Goal: Check status: Check status

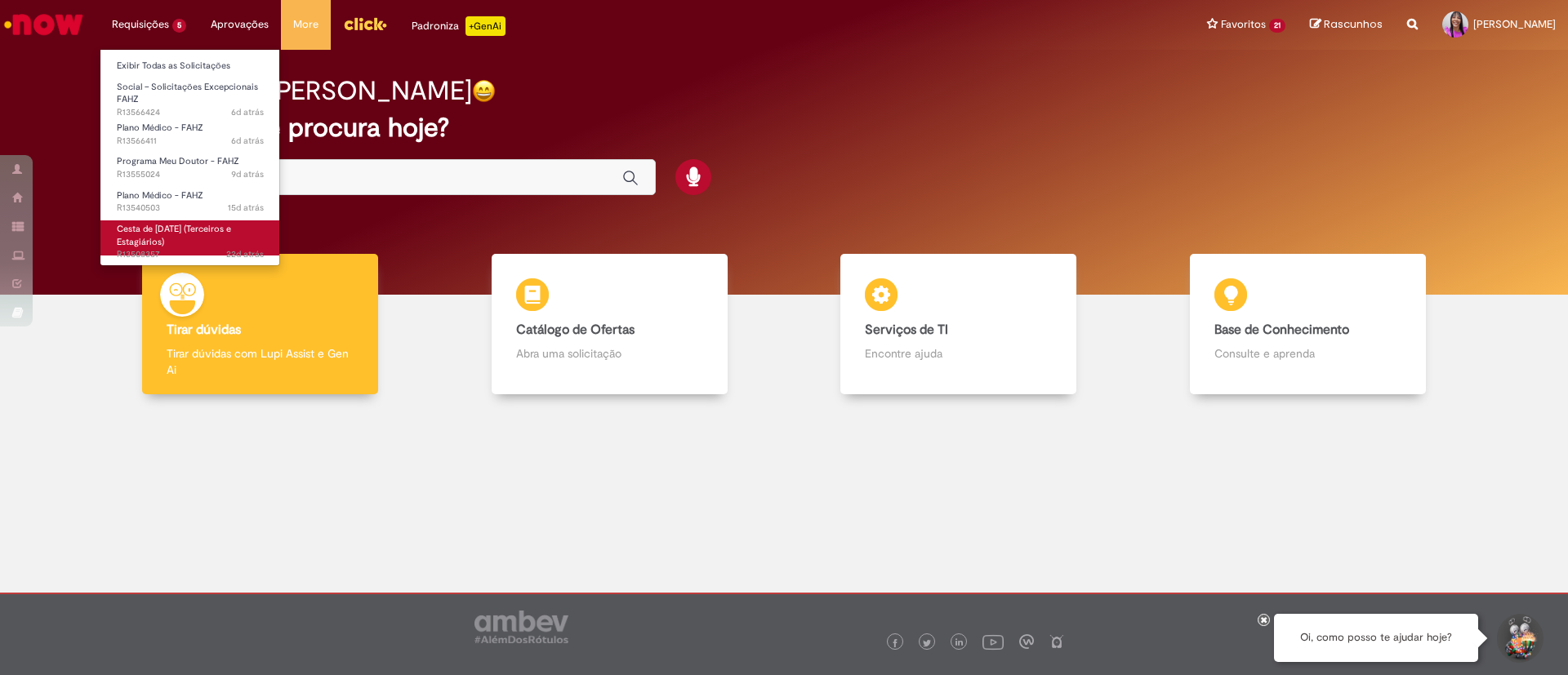
click at [179, 233] on span "Cesta de [DATE] (Terceiros e Estagiários)" at bounding box center [173, 236] width 114 height 25
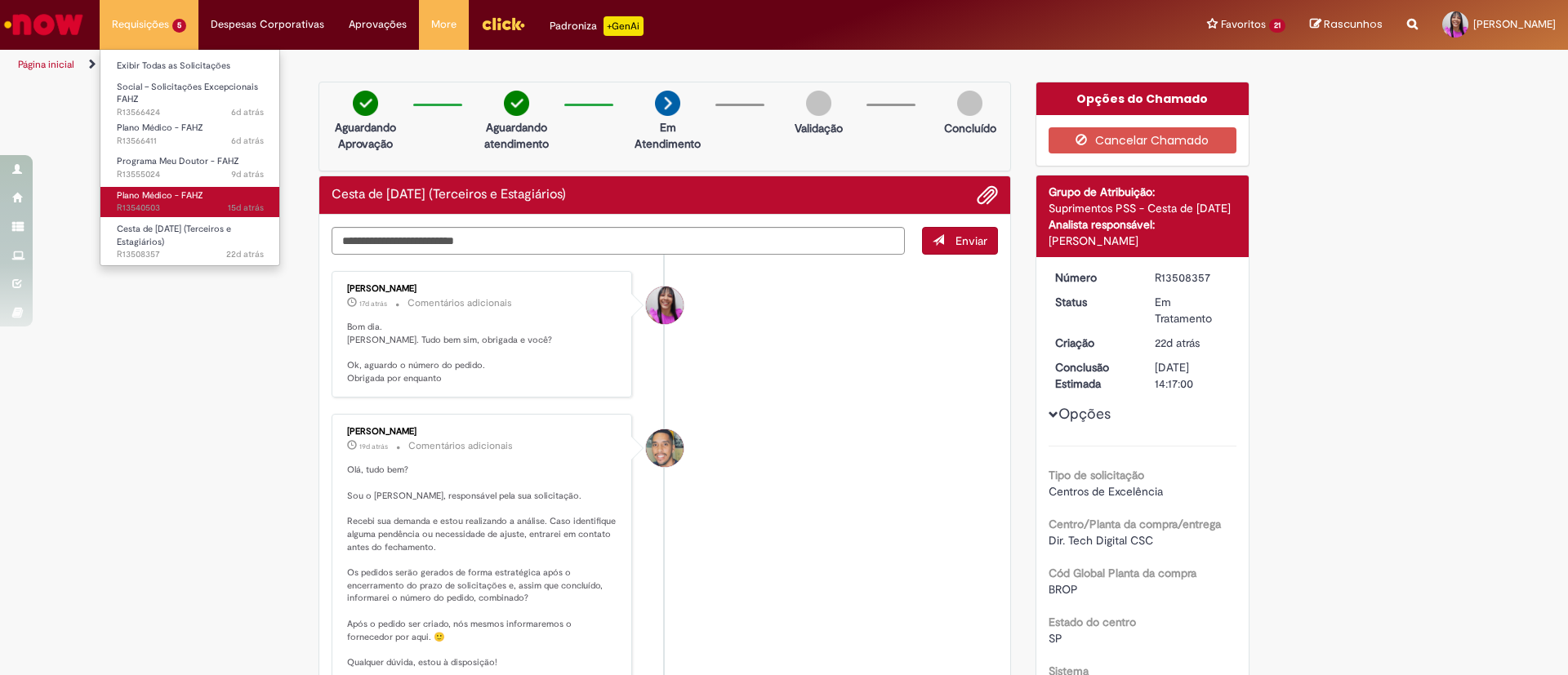
click at [169, 200] on span "Plano Médico - FAHZ" at bounding box center [160, 196] width 87 height 13
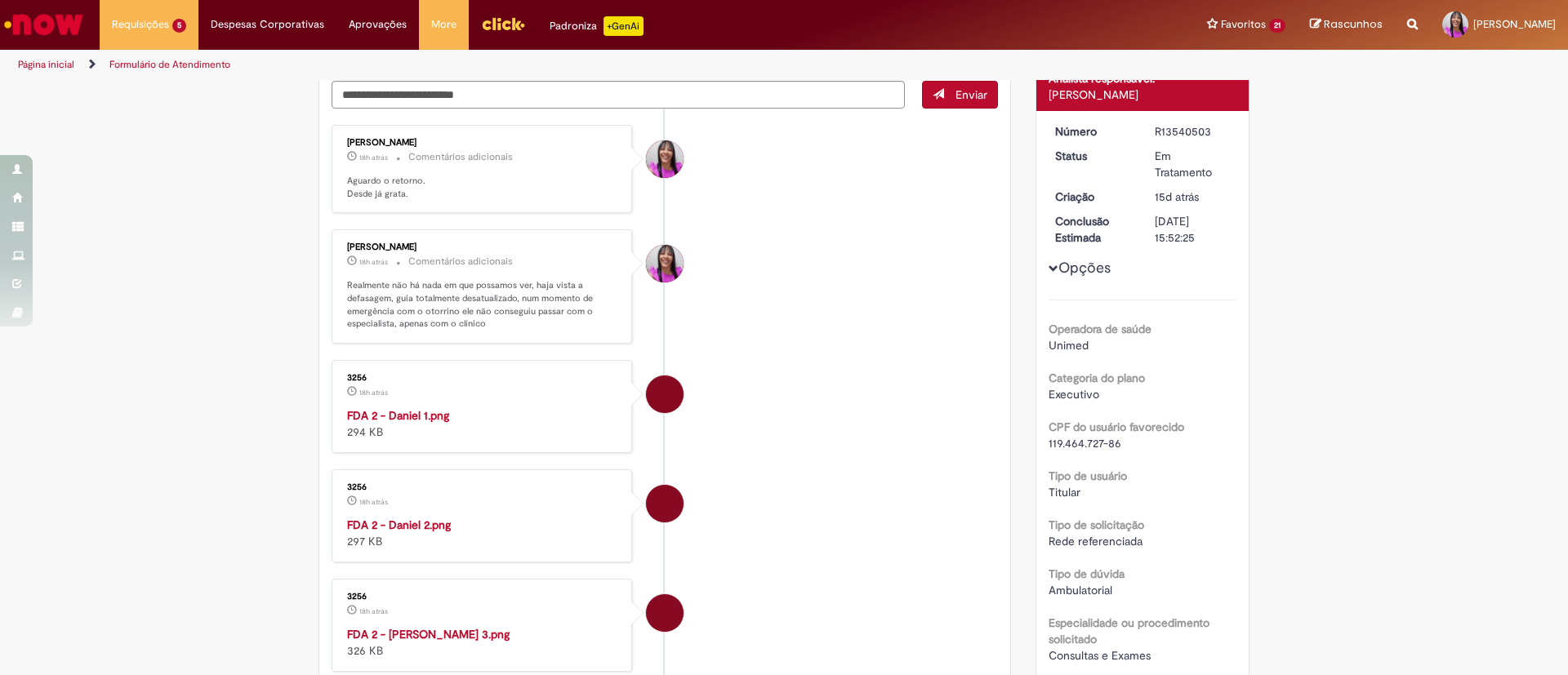
scroll to position [94, 0]
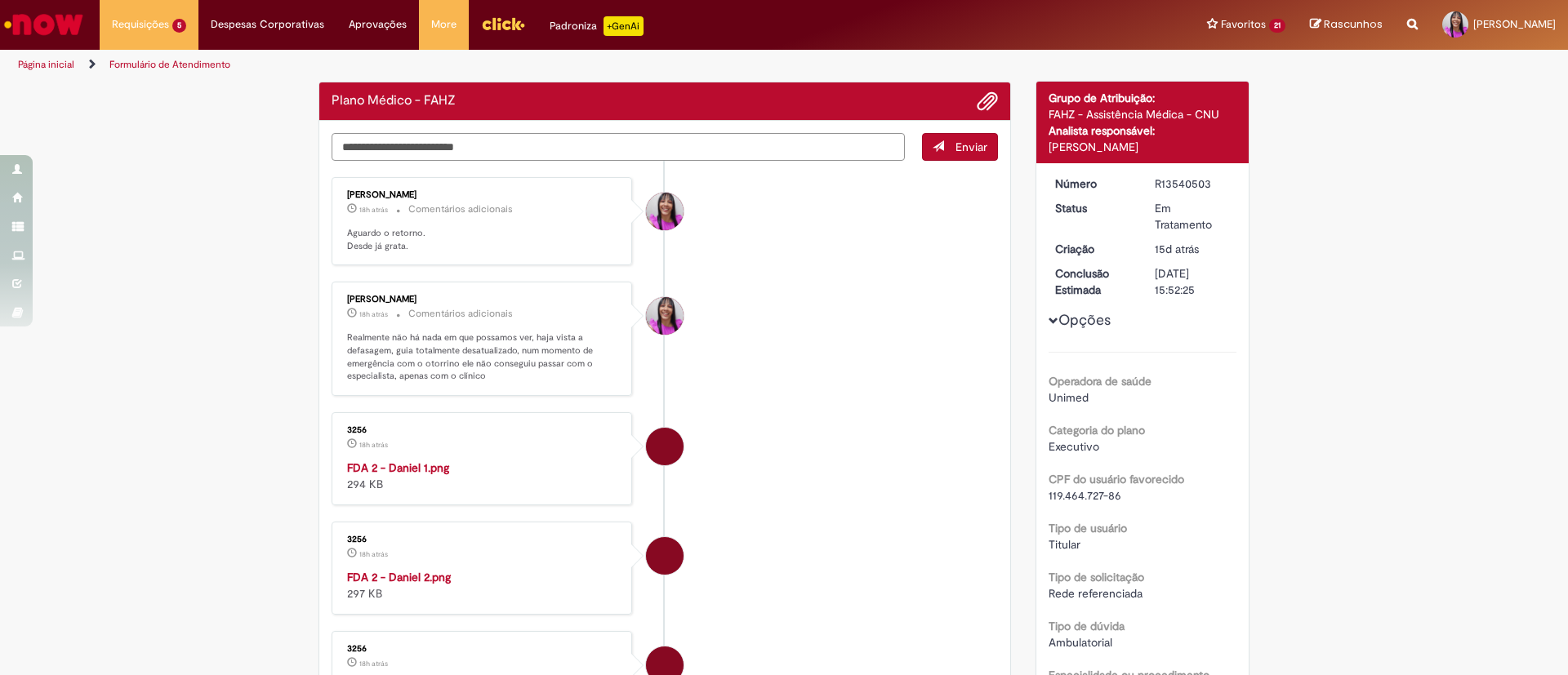
click at [482, 147] on textarea "Digite sua mensagem aqui..." at bounding box center [617, 147] width 574 height 28
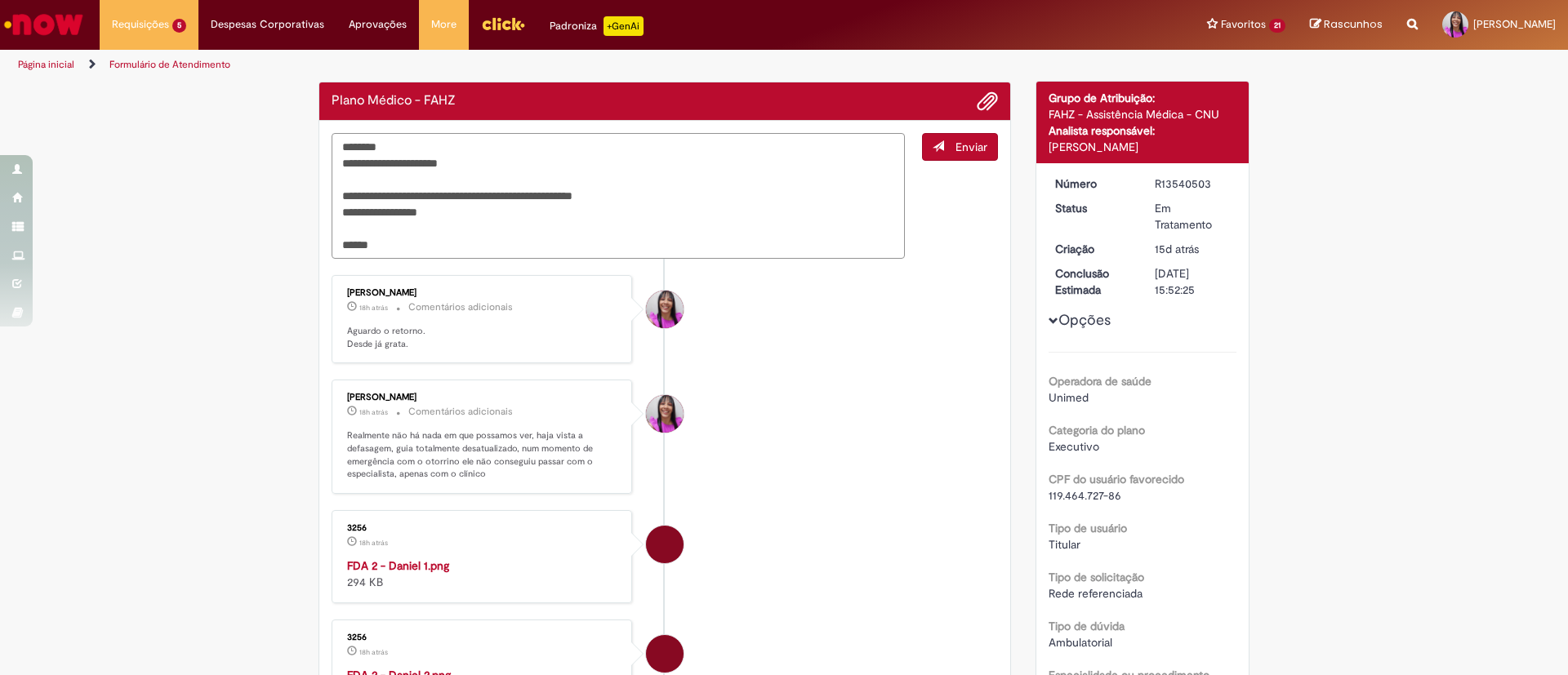
drag, startPoint x: 380, startPoint y: 250, endPoint x: 304, endPoint y: 103, distance: 165.5
type textarea "**********"
click at [949, 157] on button "Enviar" at bounding box center [960, 147] width 76 height 28
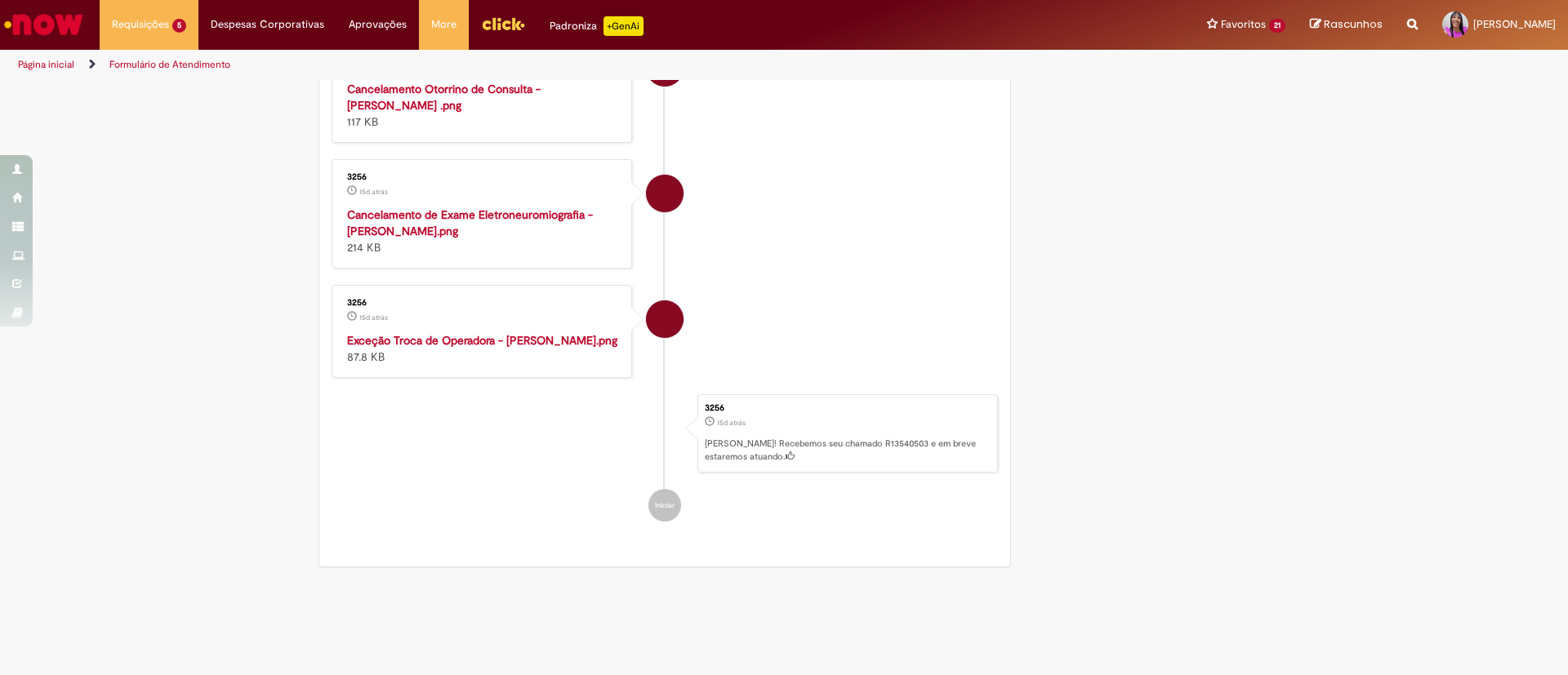
scroll to position [6955, 0]
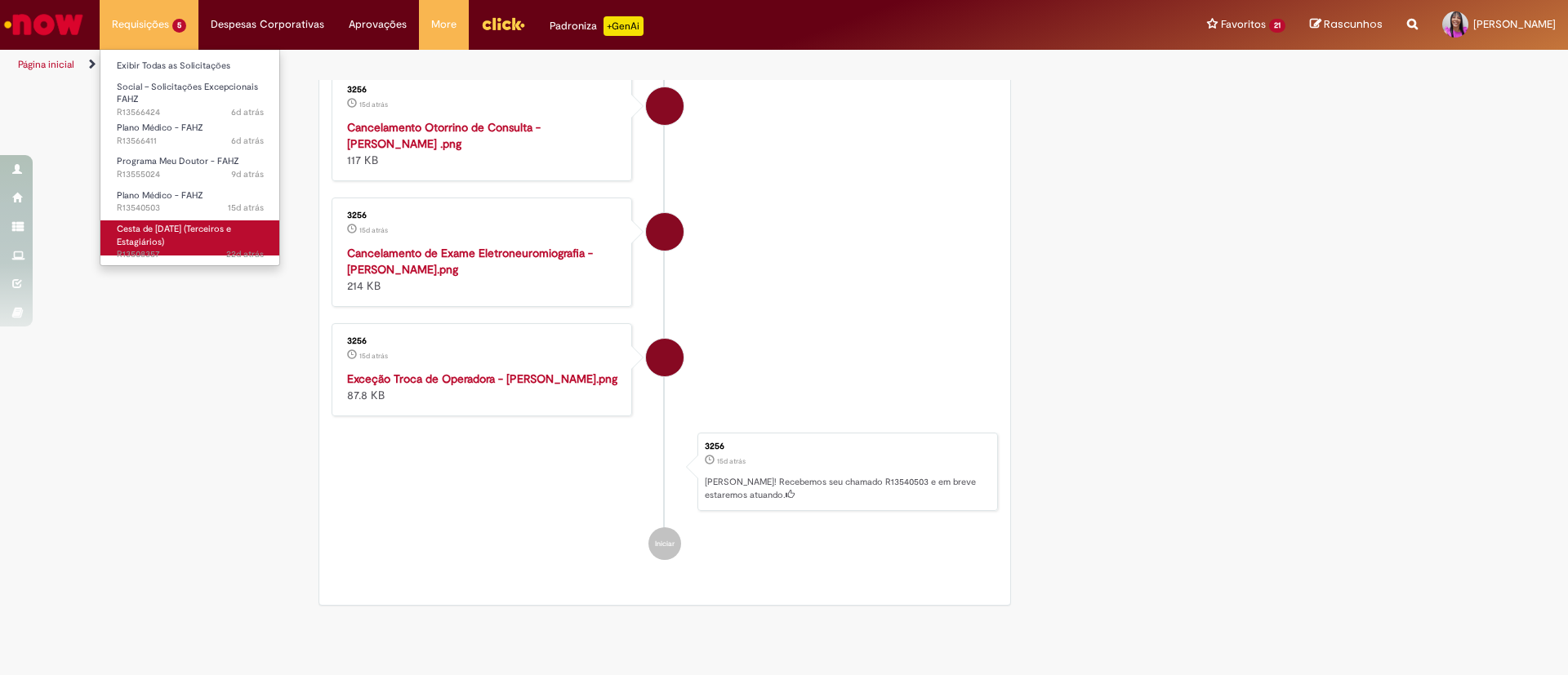
click at [208, 229] on span "Cesta de [DATE] (Terceiros e Estagiários)" at bounding box center [173, 236] width 114 height 25
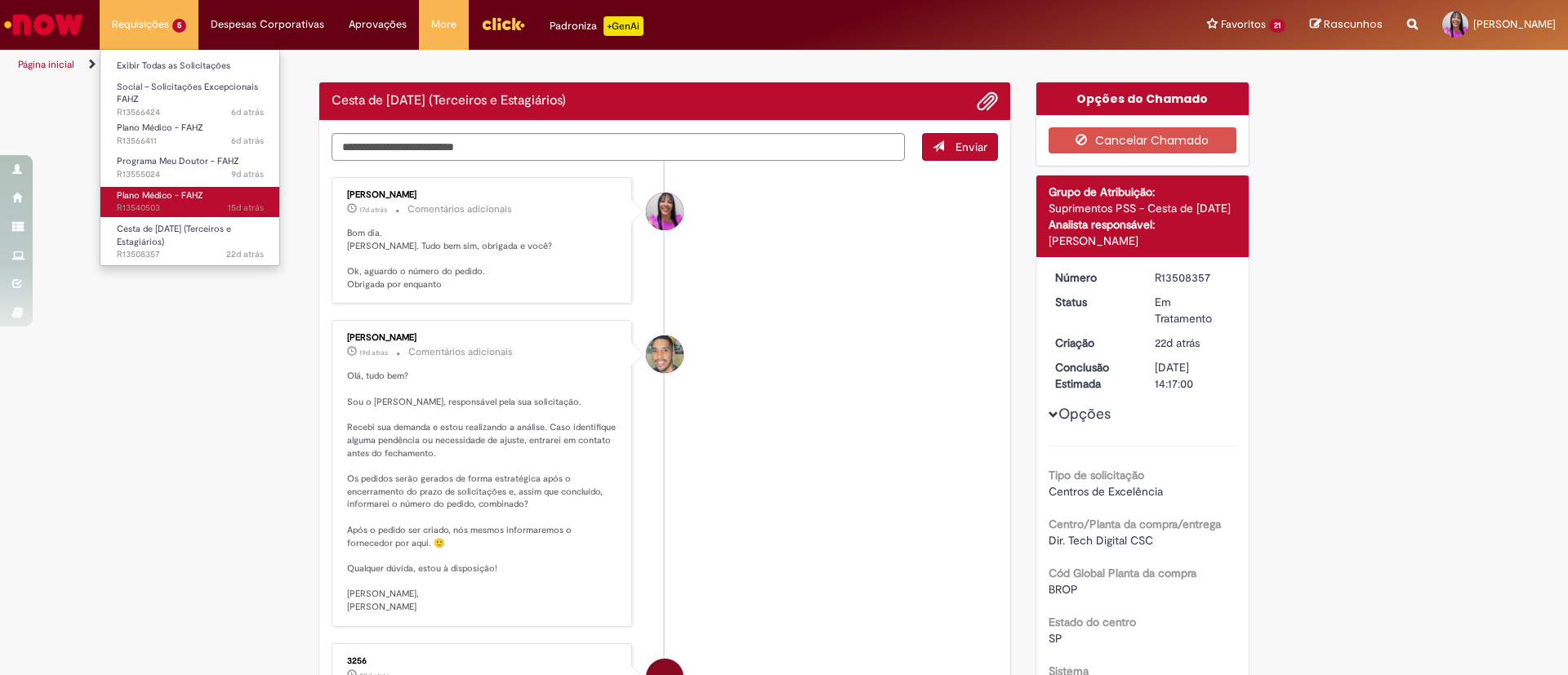
click at [180, 203] on span "15d atrás 15 dias atrás R13540503" at bounding box center [190, 207] width 147 height 13
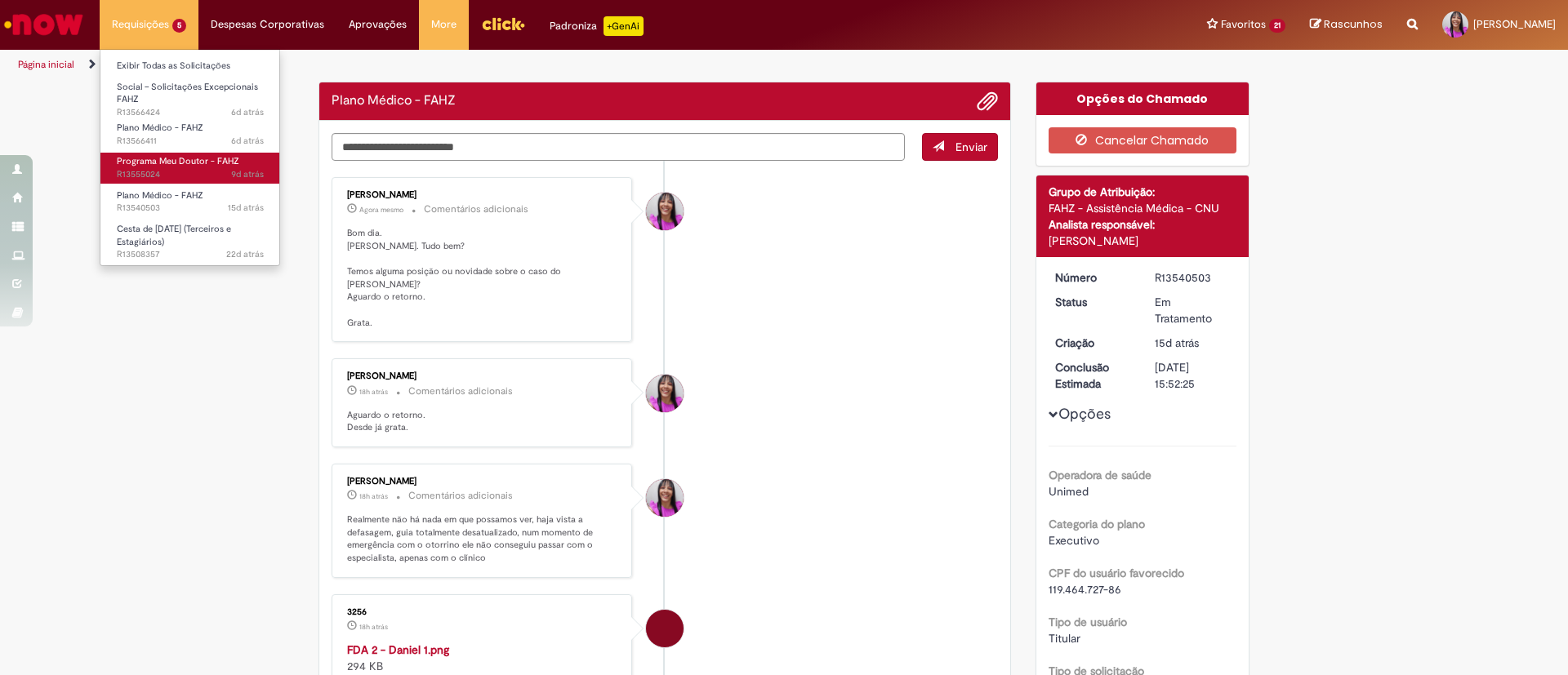
click at [184, 162] on span "Programa Meu Doutor - FAHZ" at bounding box center [178, 161] width 123 height 13
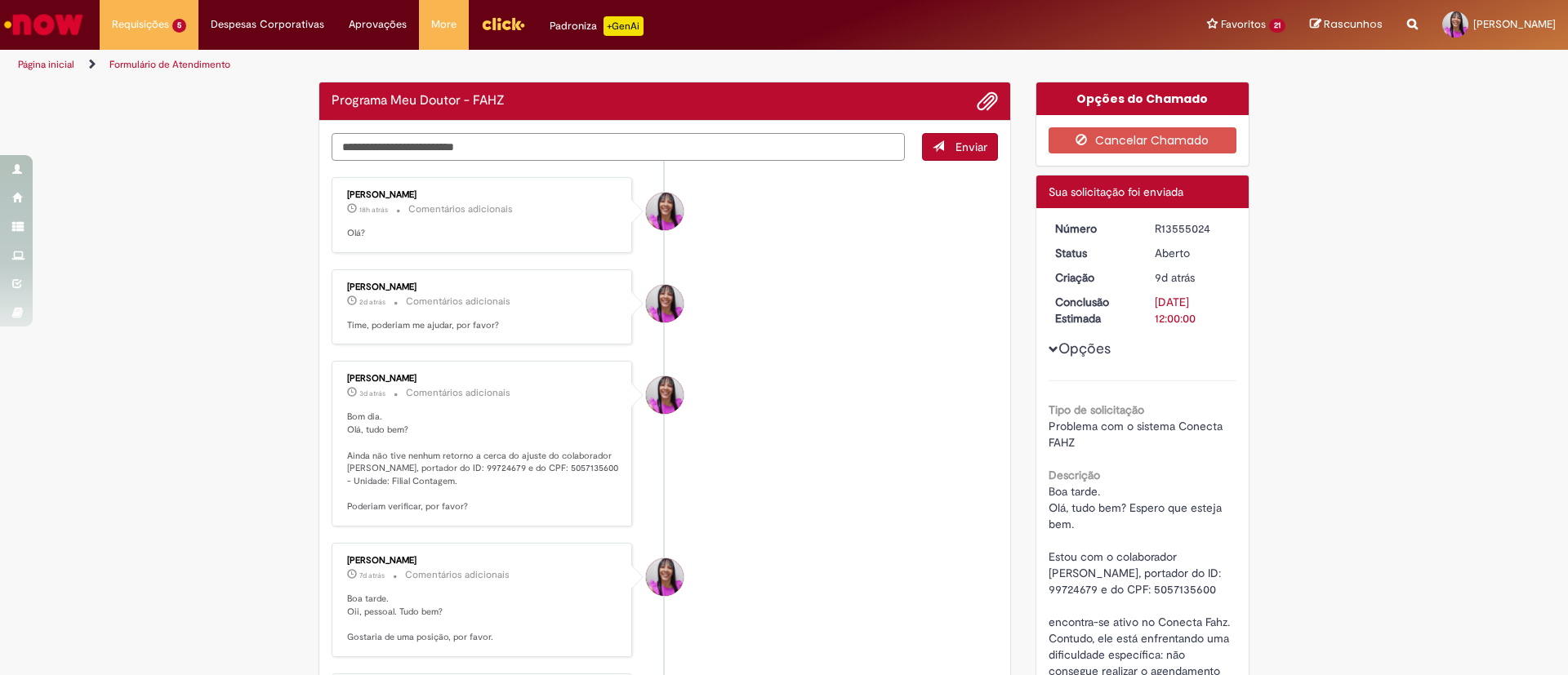
click at [406, 145] on textarea "Digite sua mensagem aqui..." at bounding box center [617, 147] width 574 height 28
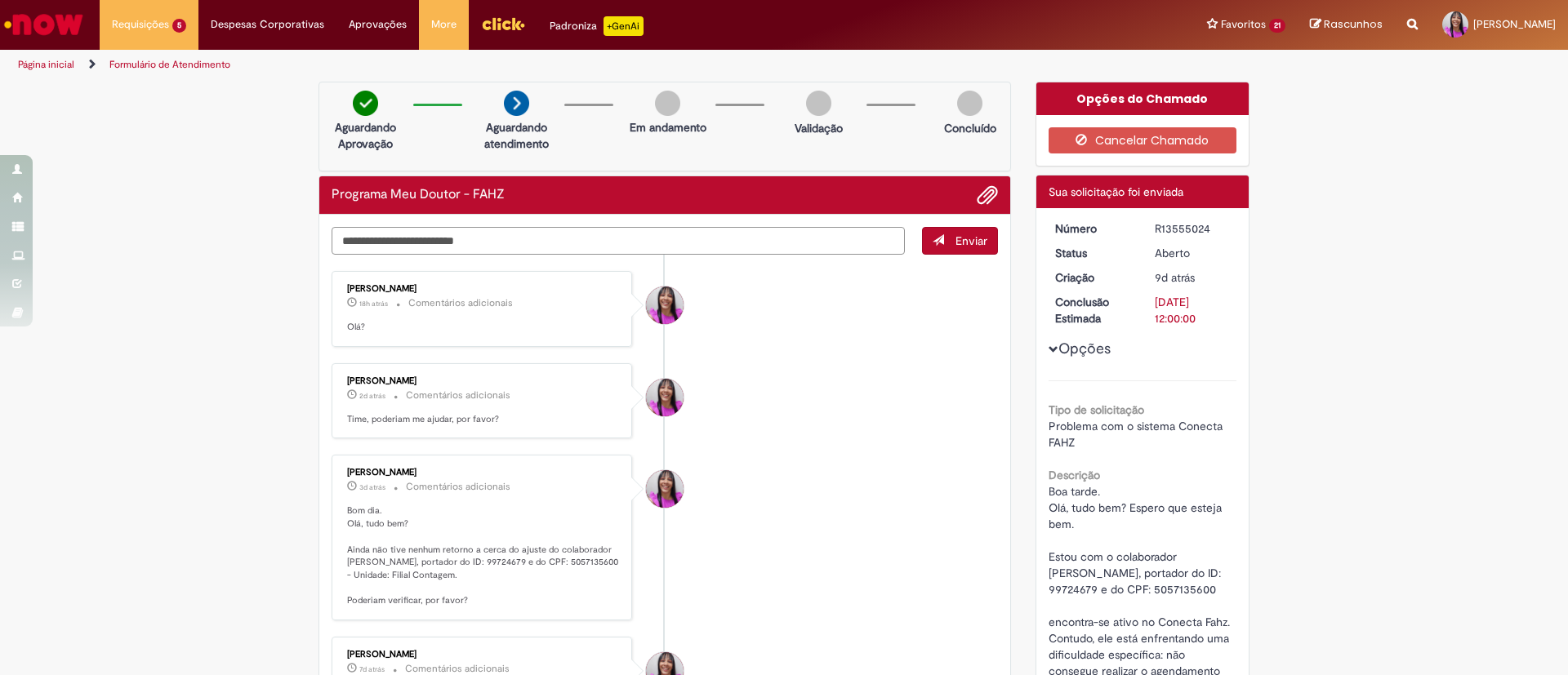
paste textarea "**********"
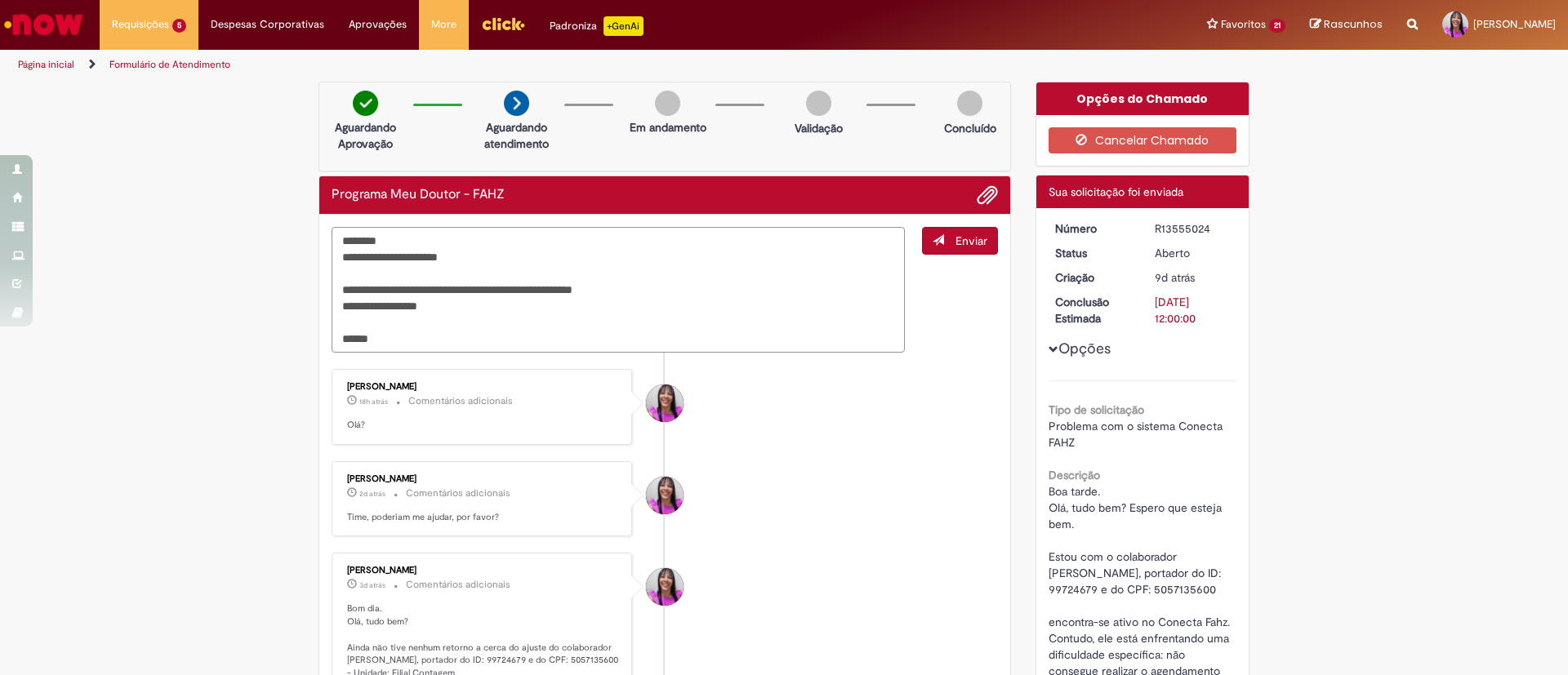
click at [392, 261] on textarea "**********" at bounding box center [617, 289] width 574 height 126
click at [635, 292] on textarea "**********" at bounding box center [617, 289] width 574 height 126
click at [730, 289] on textarea "**********" at bounding box center [617, 289] width 574 height 126
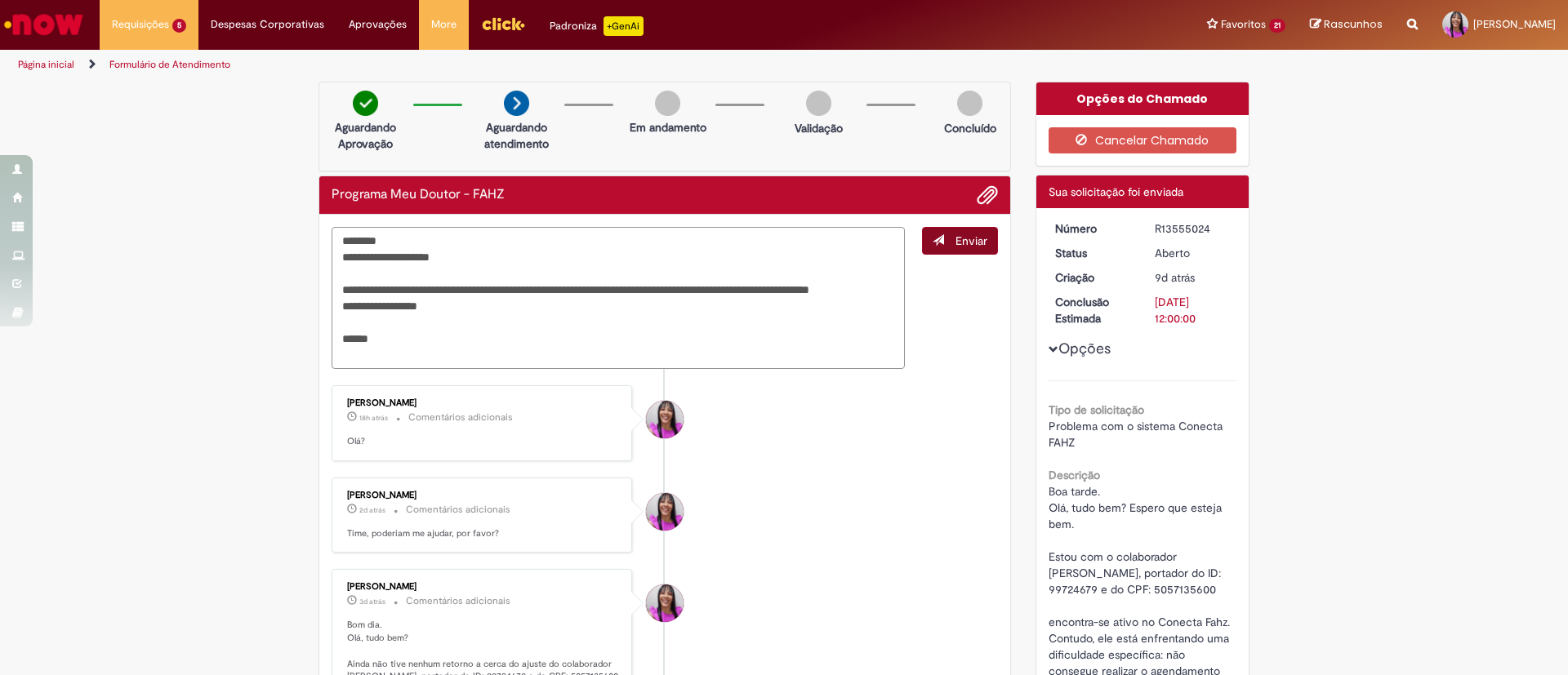
type textarea "**********"
click at [957, 231] on button "Enviar" at bounding box center [960, 241] width 76 height 28
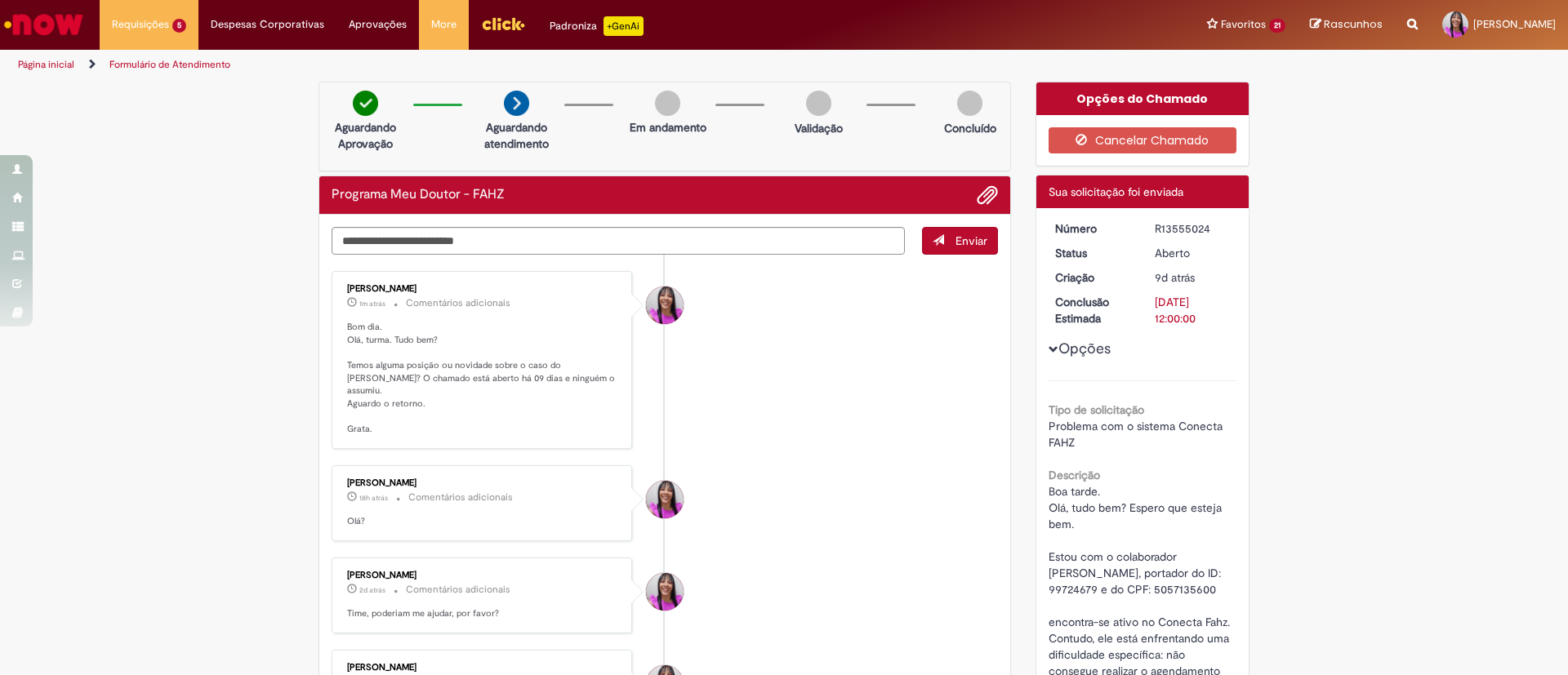
drag, startPoint x: 1201, startPoint y: 234, endPoint x: 1122, endPoint y: 231, distance: 79.1
click at [1130, 220] on dl "Número R13555024 Status [GEOGRAPHIC_DATA] Criação 9d atrás 9 dias atrás Conclus…" at bounding box center [1143, 220] width 201 height 0
copy dl "Número R13555024"
click at [898, 508] on li "[PERSON_NAME] 18h atrás 18 horas atrás Comentários adicionais [GEOGRAPHIC_DATA]?" at bounding box center [664, 504] width 666 height 76
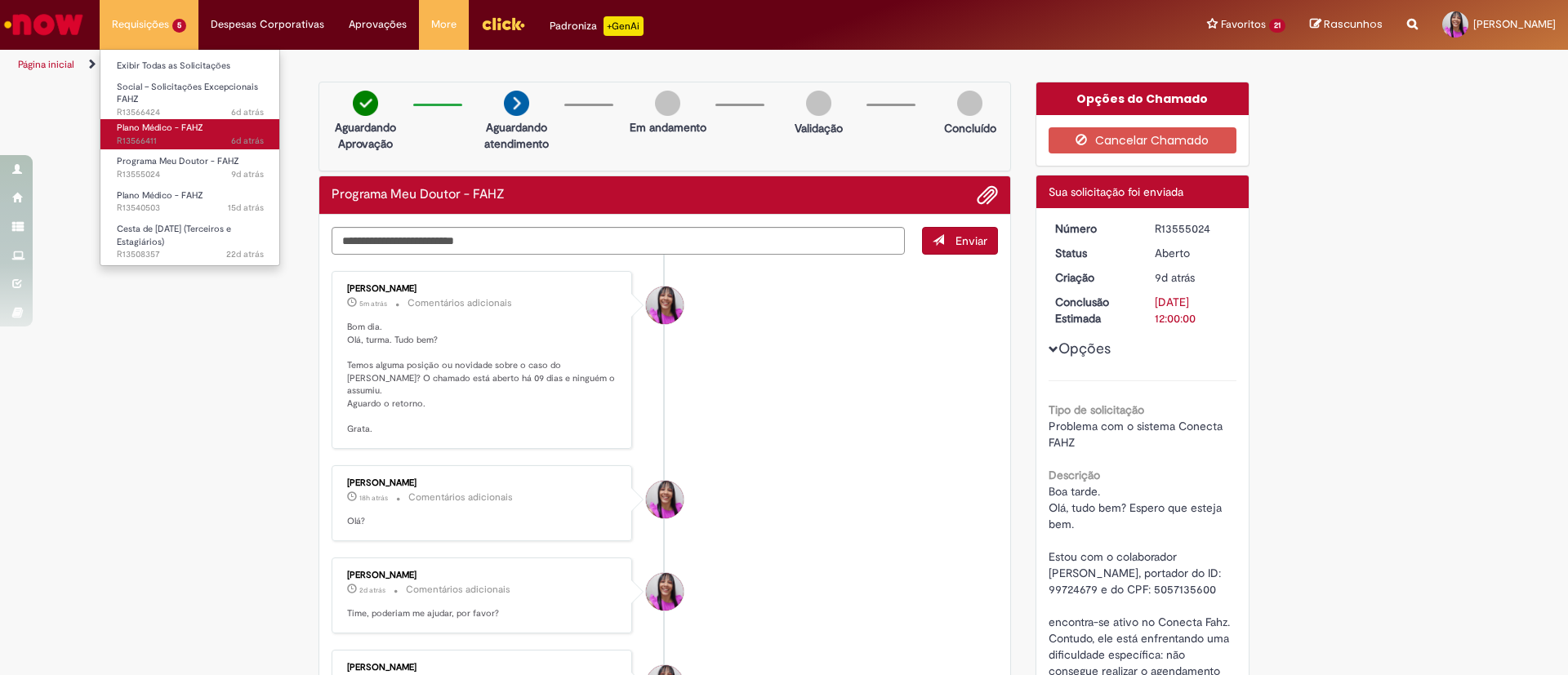
click at [168, 129] on span "Plano Médico - FAHZ" at bounding box center [160, 128] width 87 height 13
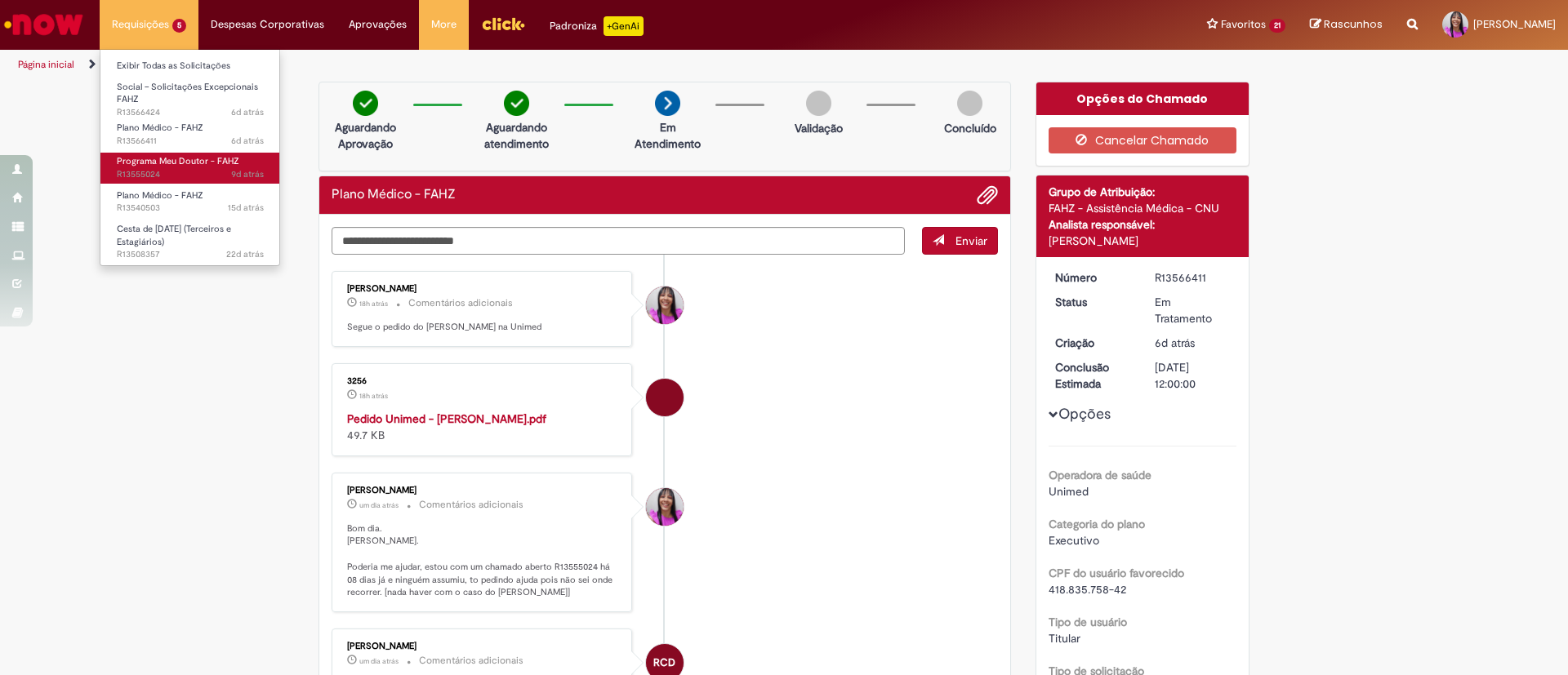
click at [199, 169] on span "9d atrás 9 dias atrás R13555024" at bounding box center [190, 174] width 147 height 13
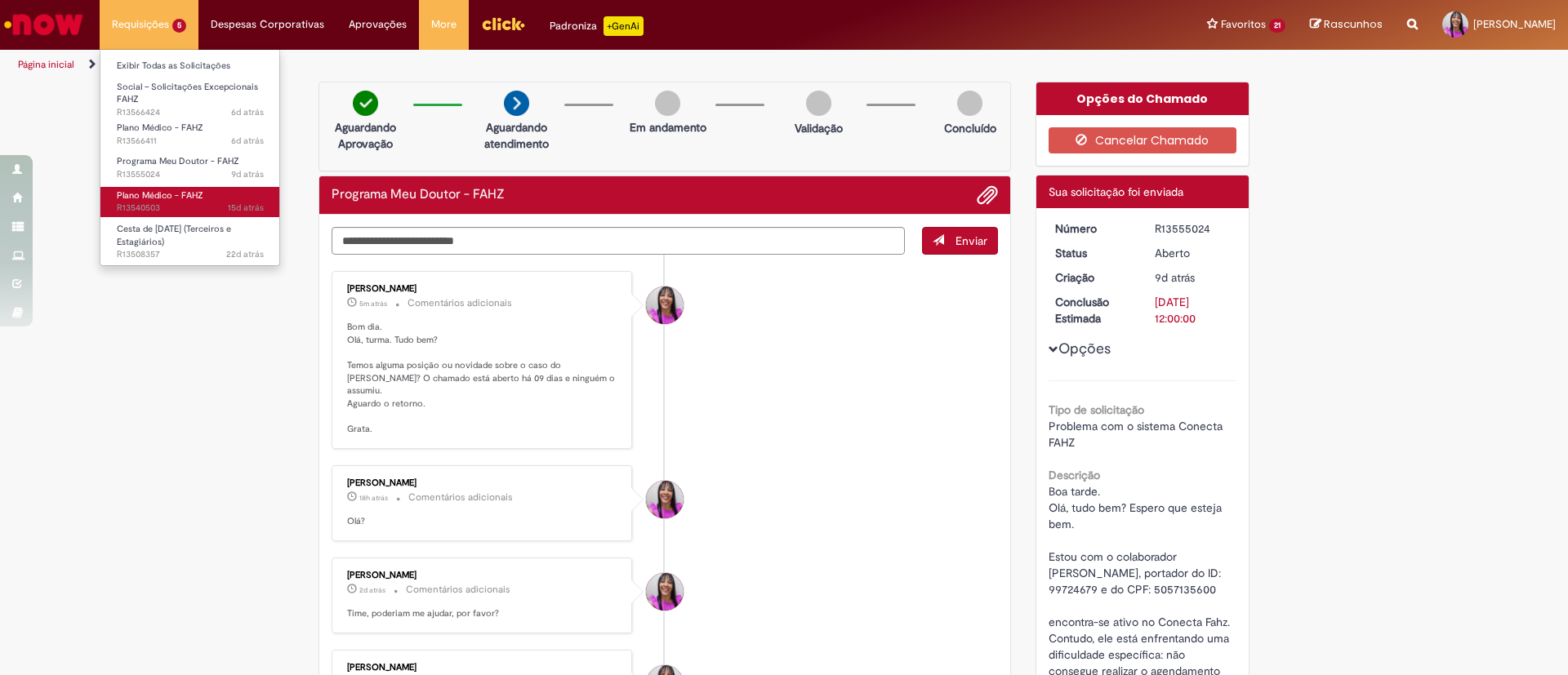
click at [160, 188] on link "Plano Médico - FAHZ 15d atrás 15 dias atrás R13540503" at bounding box center [190, 202] width 179 height 30
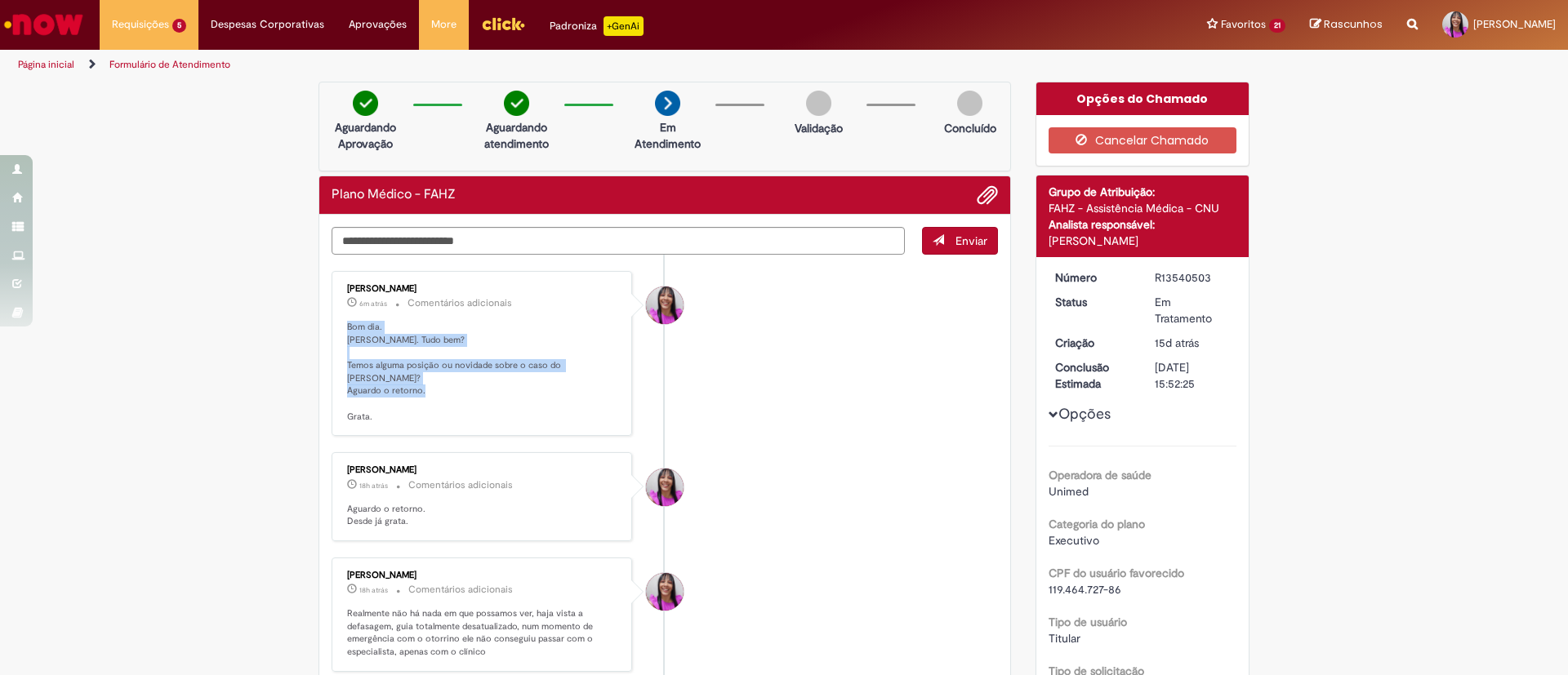
drag, startPoint x: 407, startPoint y: 319, endPoint x: 330, endPoint y: 329, distance: 77.6
click at [336, 329] on div "[PERSON_NAME] 6m atrás 6 minutos atrás Comentários adicionais Bom dia. [PERSON_…" at bounding box center [481, 354] width 291 height 156
copy p "Bom dia. [PERSON_NAME]. Tudo bem? Temos alguma posição ou novidade sobre o caso…"
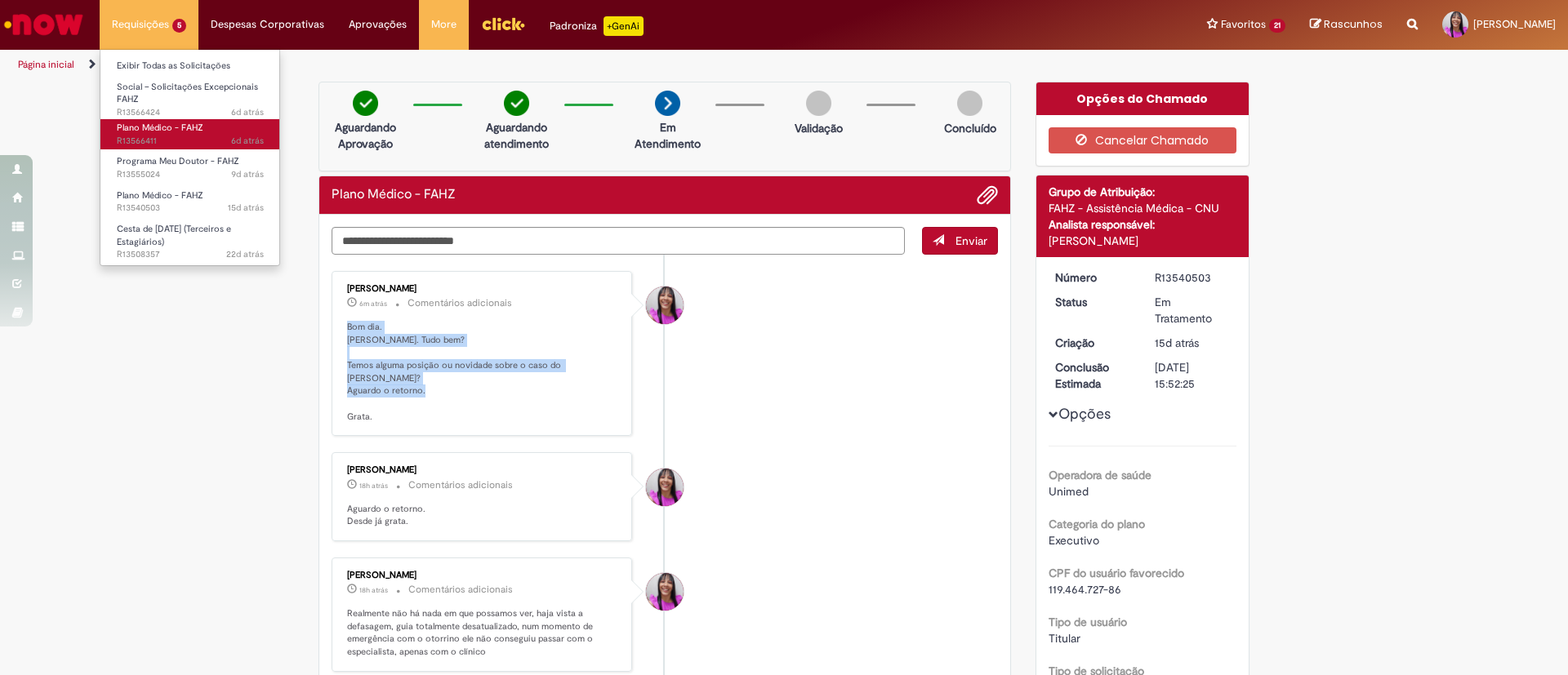
click at [170, 136] on span "6d atrás 6 dias atrás R13566411" at bounding box center [190, 140] width 147 height 13
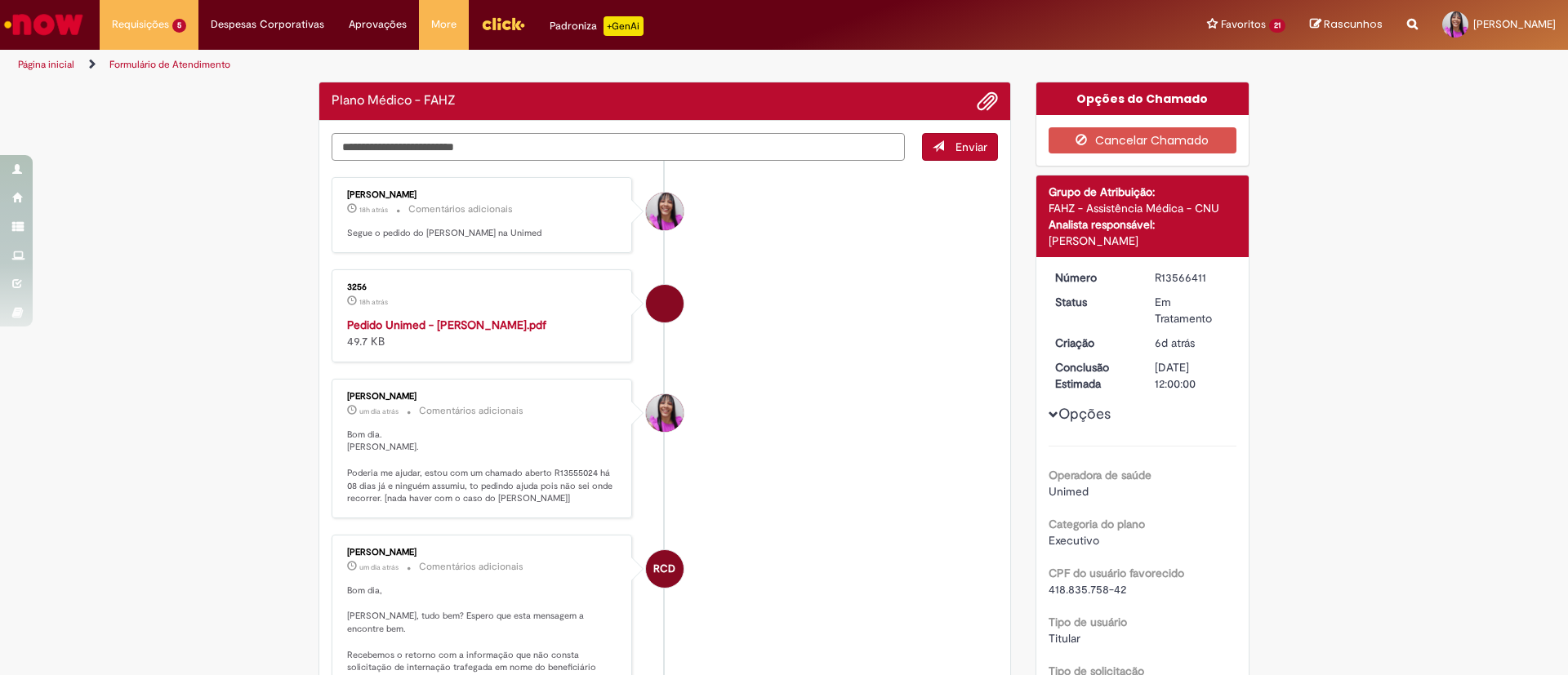
click at [463, 156] on textarea "Digite sua mensagem aqui..." at bounding box center [617, 147] width 574 height 28
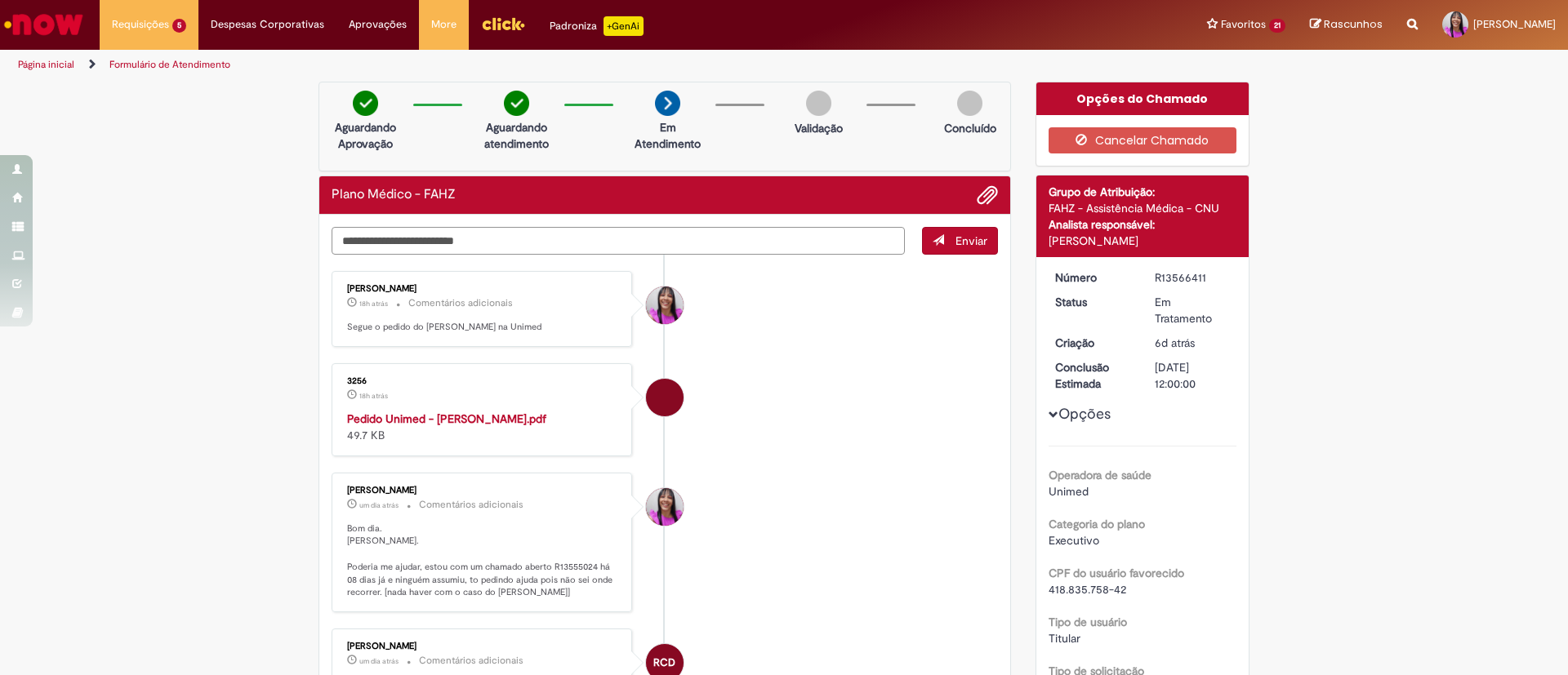
paste textarea "**********"
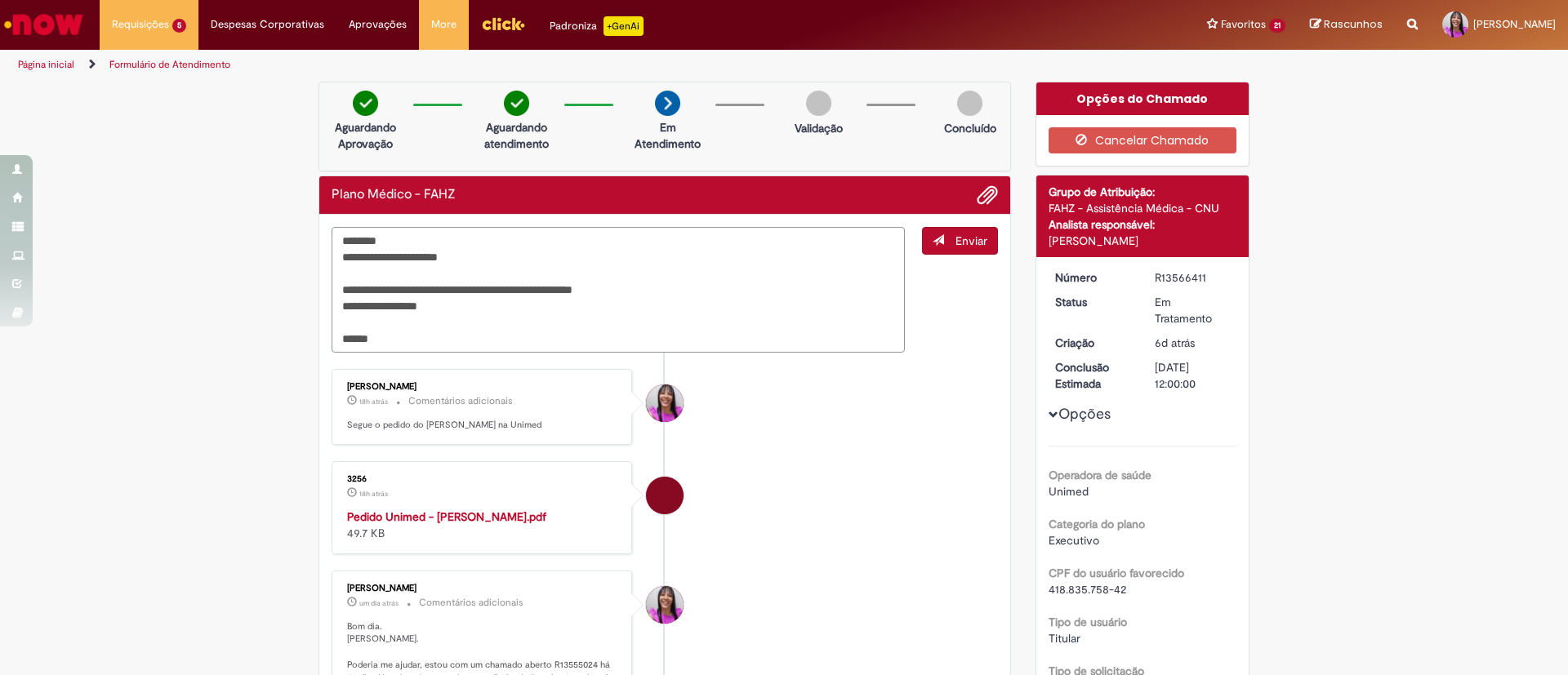
click at [633, 297] on textarea "**********" at bounding box center [617, 289] width 574 height 126
click at [675, 289] on textarea "**********" at bounding box center [617, 289] width 574 height 126
type textarea "**********"
click at [955, 245] on span "Enviar" at bounding box center [971, 241] width 32 height 15
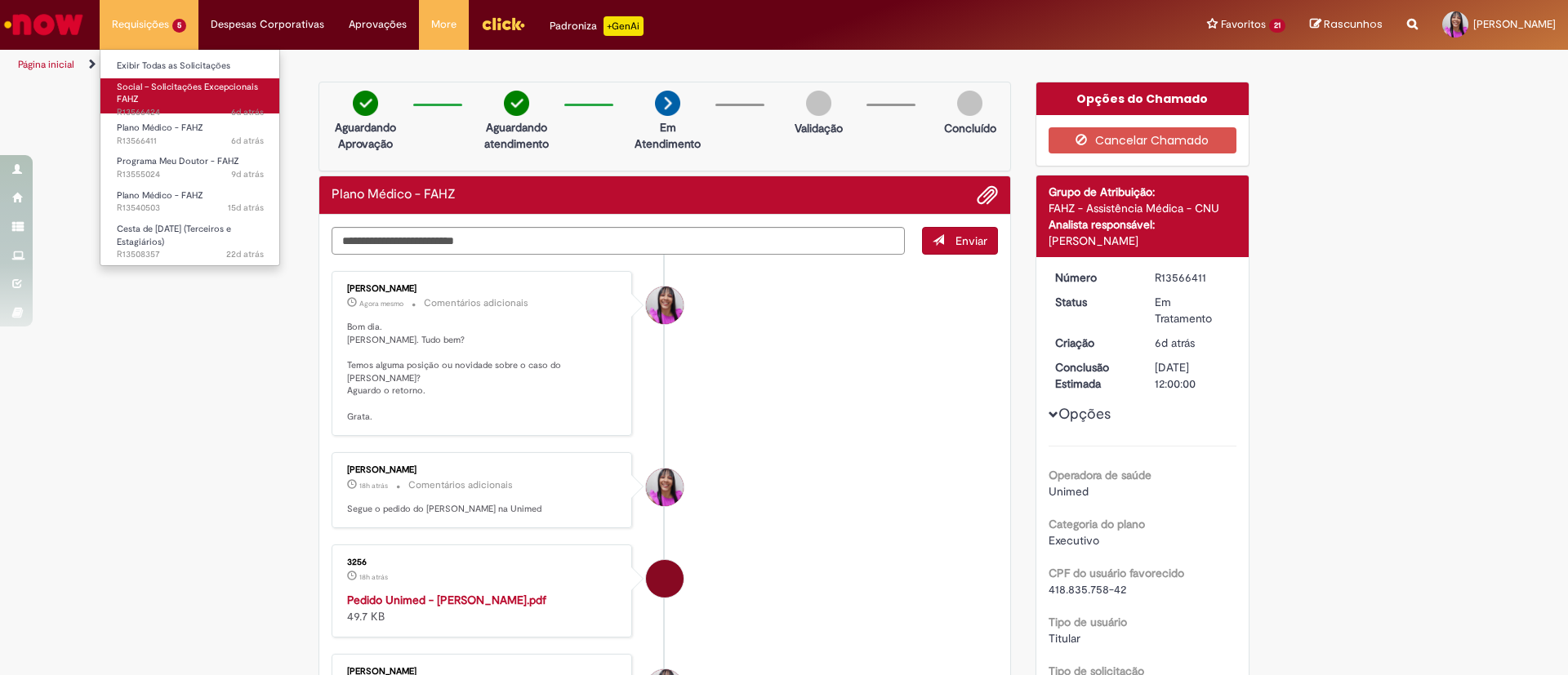
click at [183, 96] on link "Social – Solicitações Excepcionais FAHZ 6d atrás 6 dias atrás R13566424" at bounding box center [190, 95] width 179 height 35
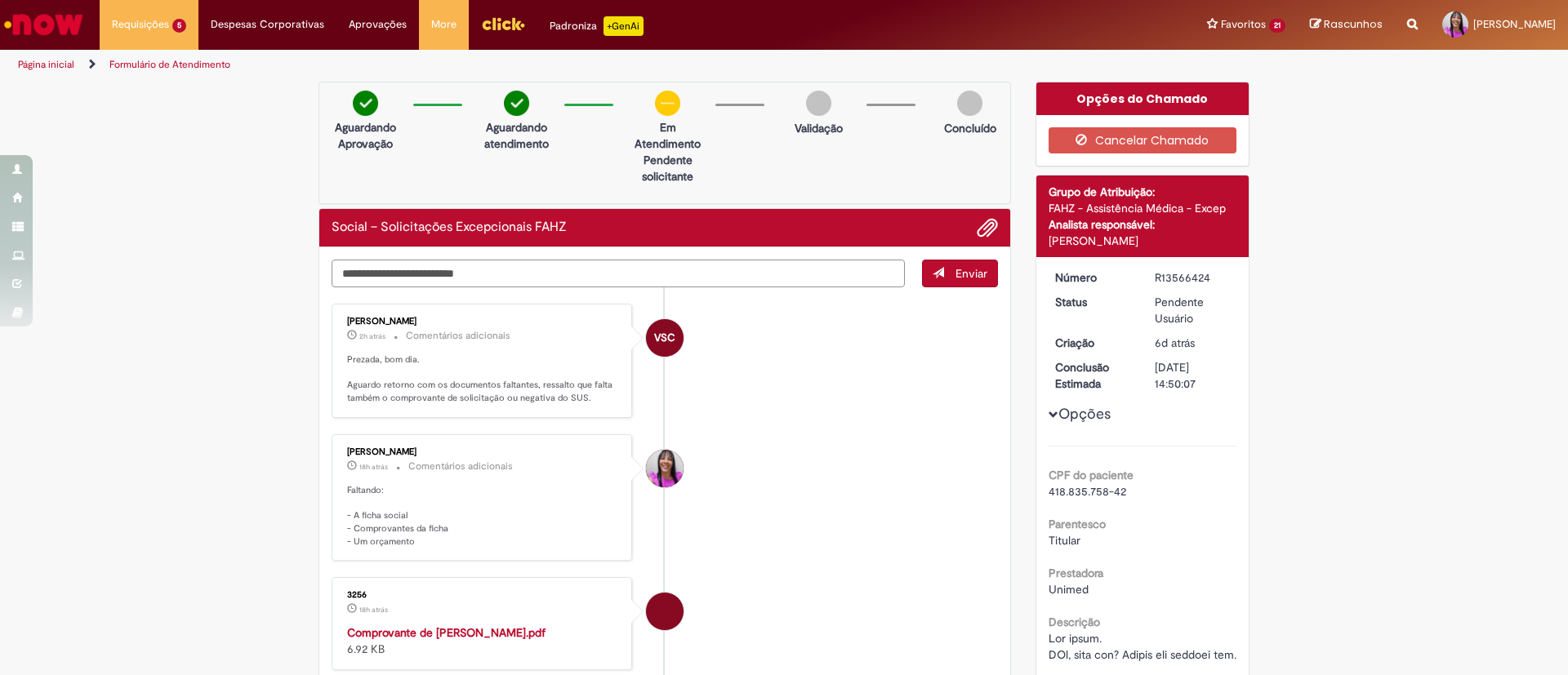
click at [387, 269] on textarea "Digite sua mensagem aqui..." at bounding box center [617, 274] width 574 height 28
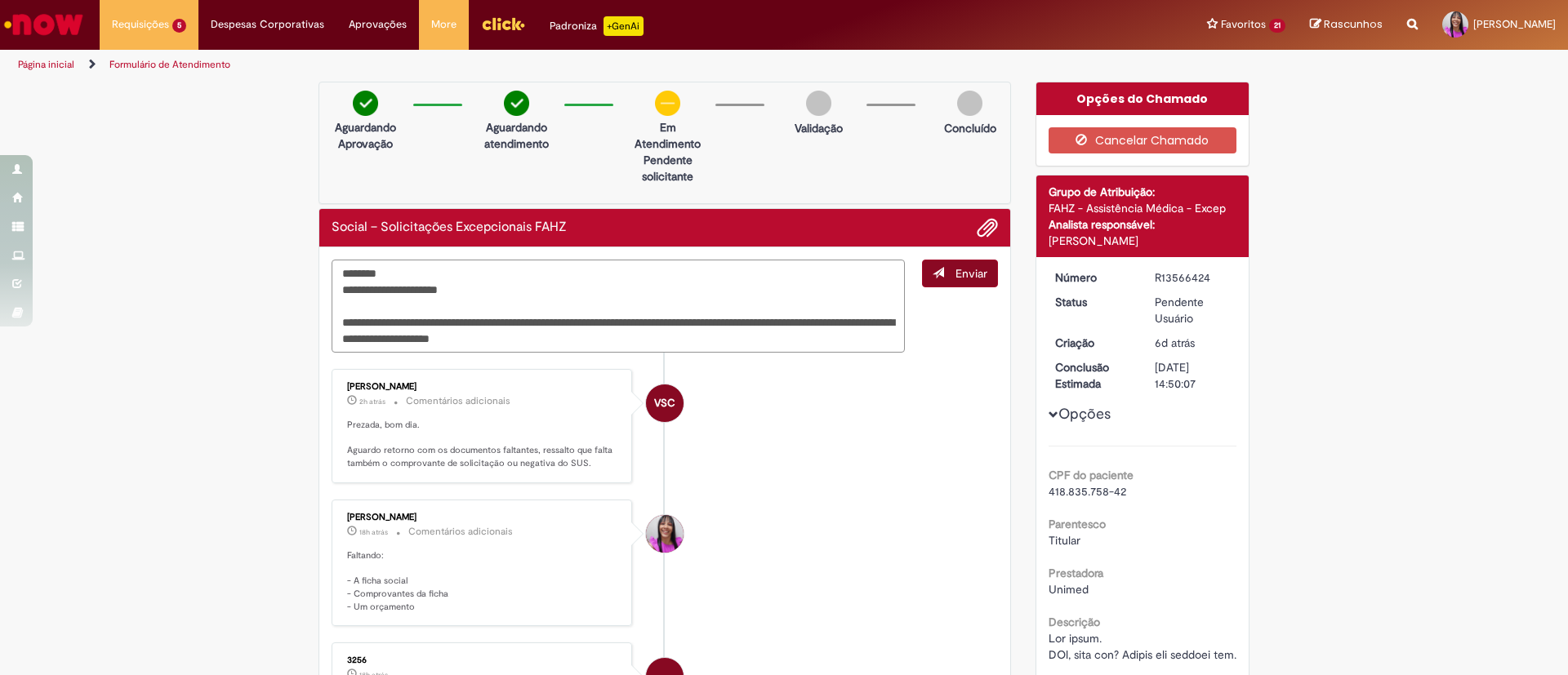
type textarea "**********"
click at [950, 264] on button "Enviar" at bounding box center [960, 274] width 76 height 28
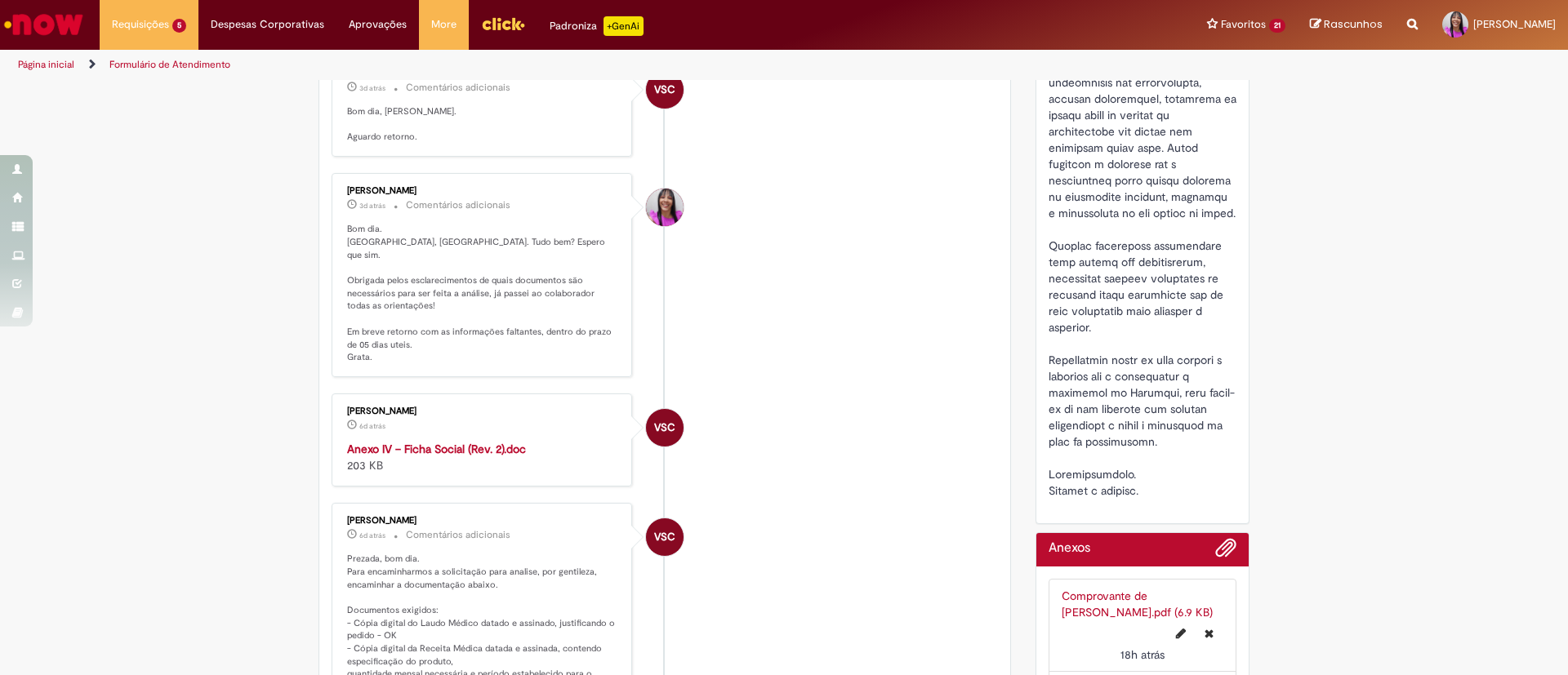
scroll to position [1372, 0]
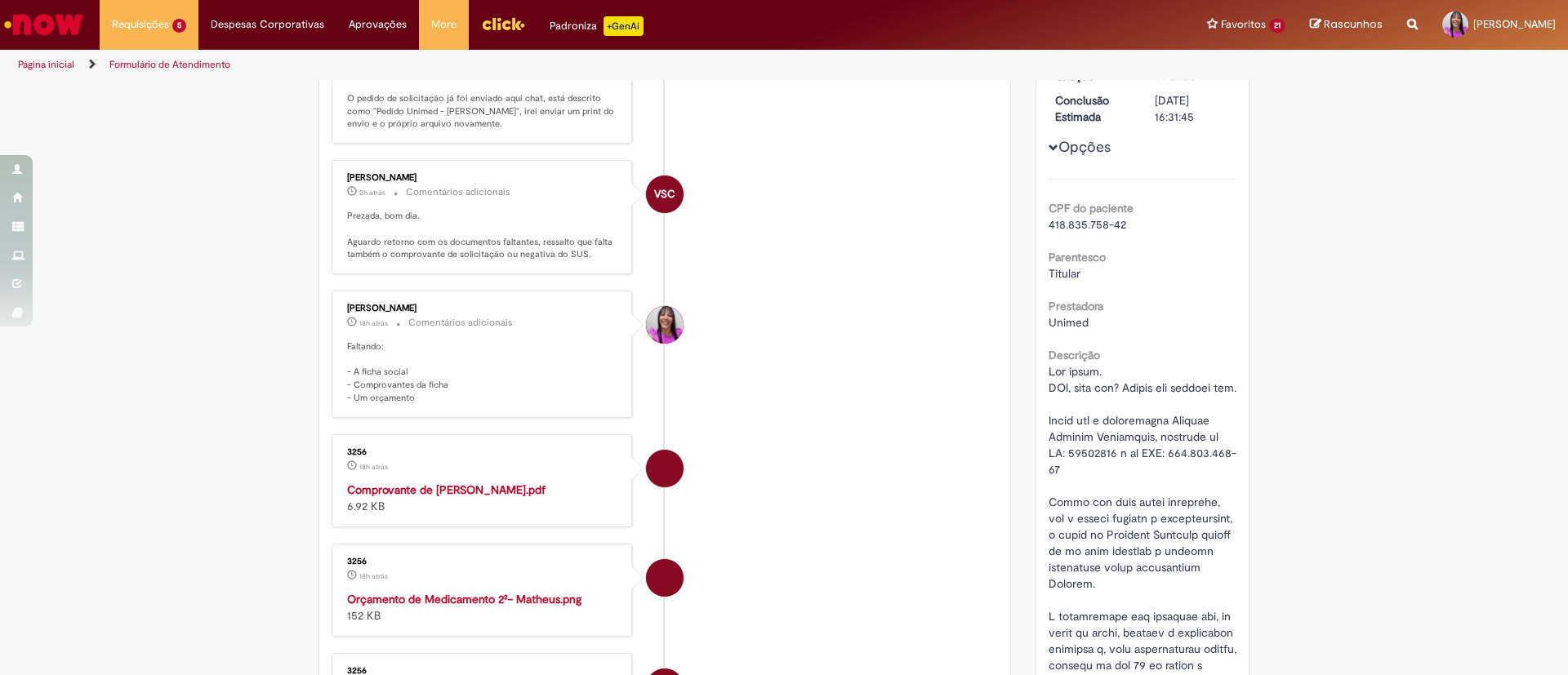
scroll to position [0, 0]
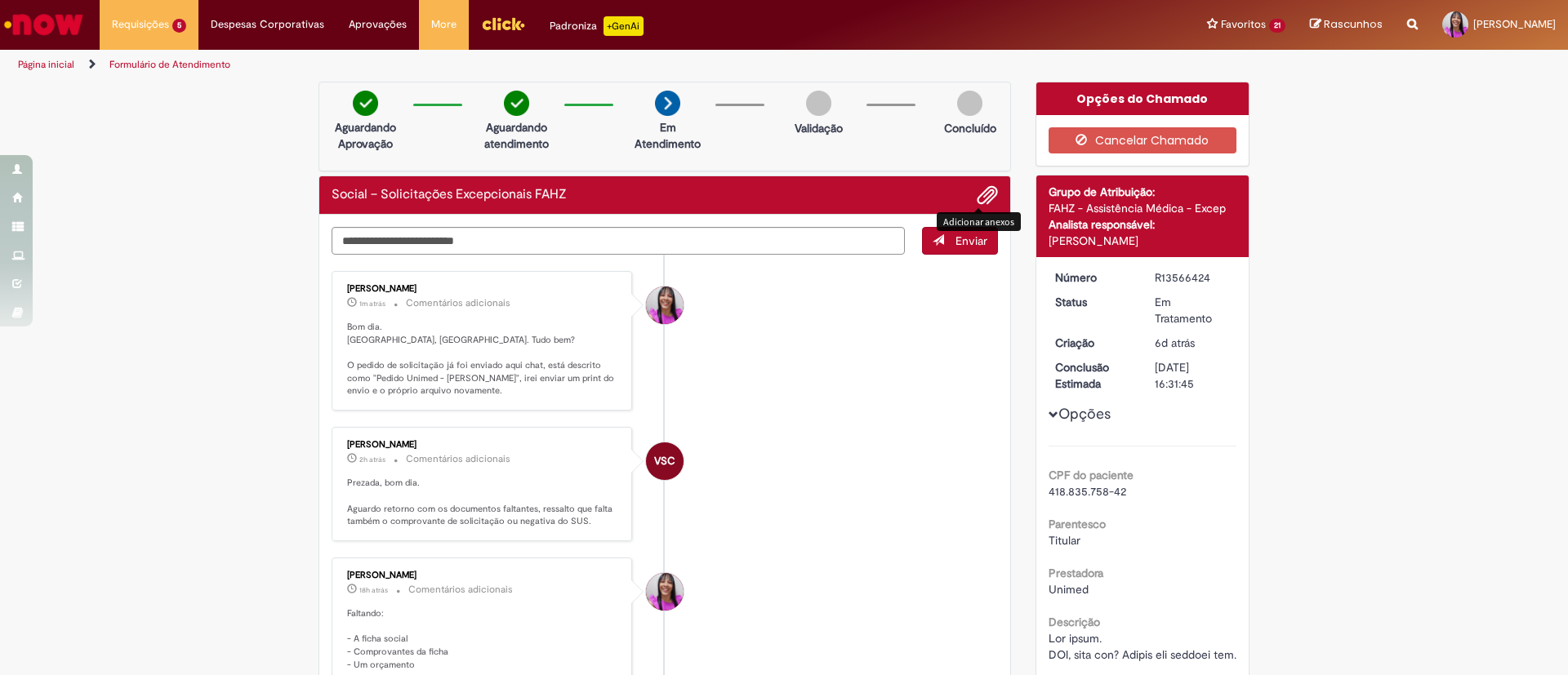
click at [978, 190] on span "Adicionar anexos" at bounding box center [988, 196] width 19 height 19
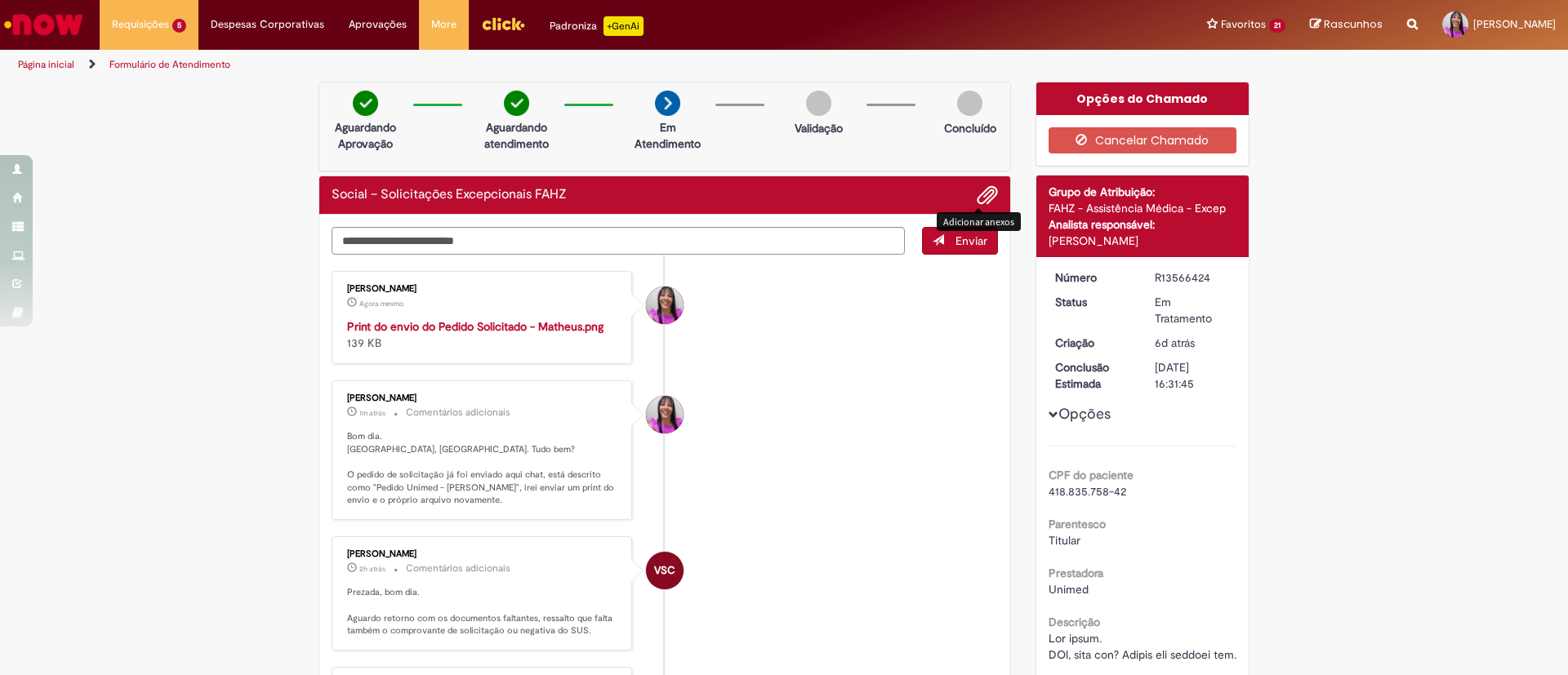
click at [981, 195] on span "Adicionar anexos" at bounding box center [988, 196] width 19 height 19
click at [988, 194] on button "Adicionar anexos" at bounding box center [988, 195] width 21 height 21
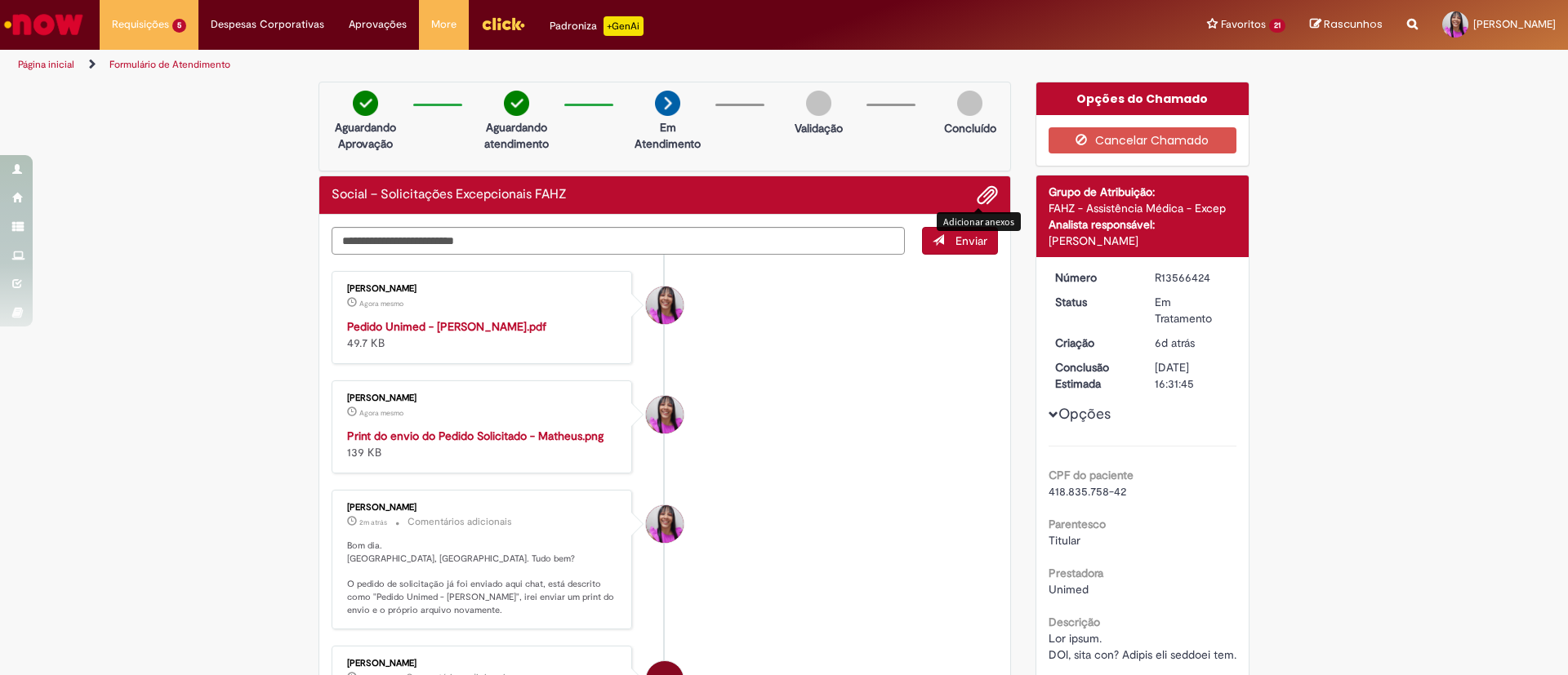
click at [66, 28] on img "Ir para a Homepage" at bounding box center [44, 24] width 84 height 33
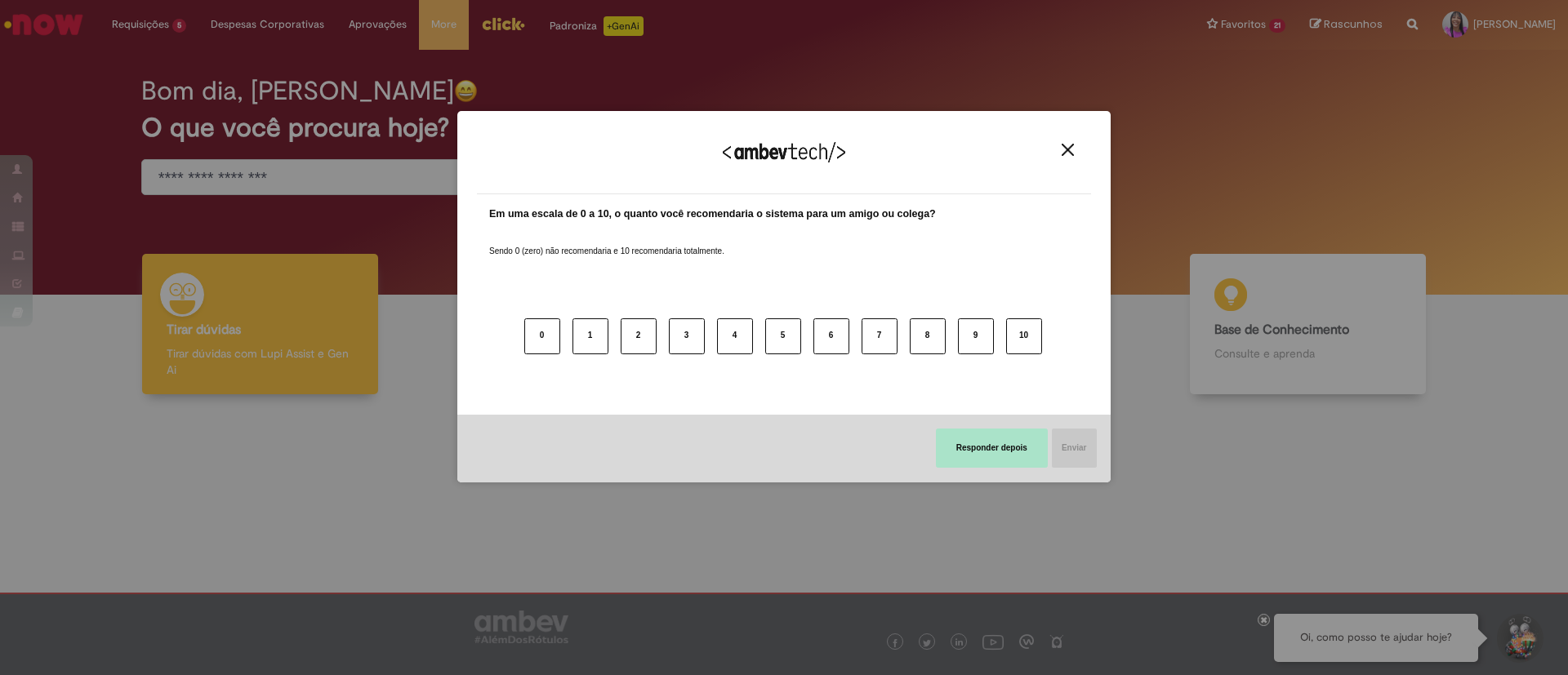
click at [1026, 448] on button "Responder depois" at bounding box center [991, 448] width 112 height 39
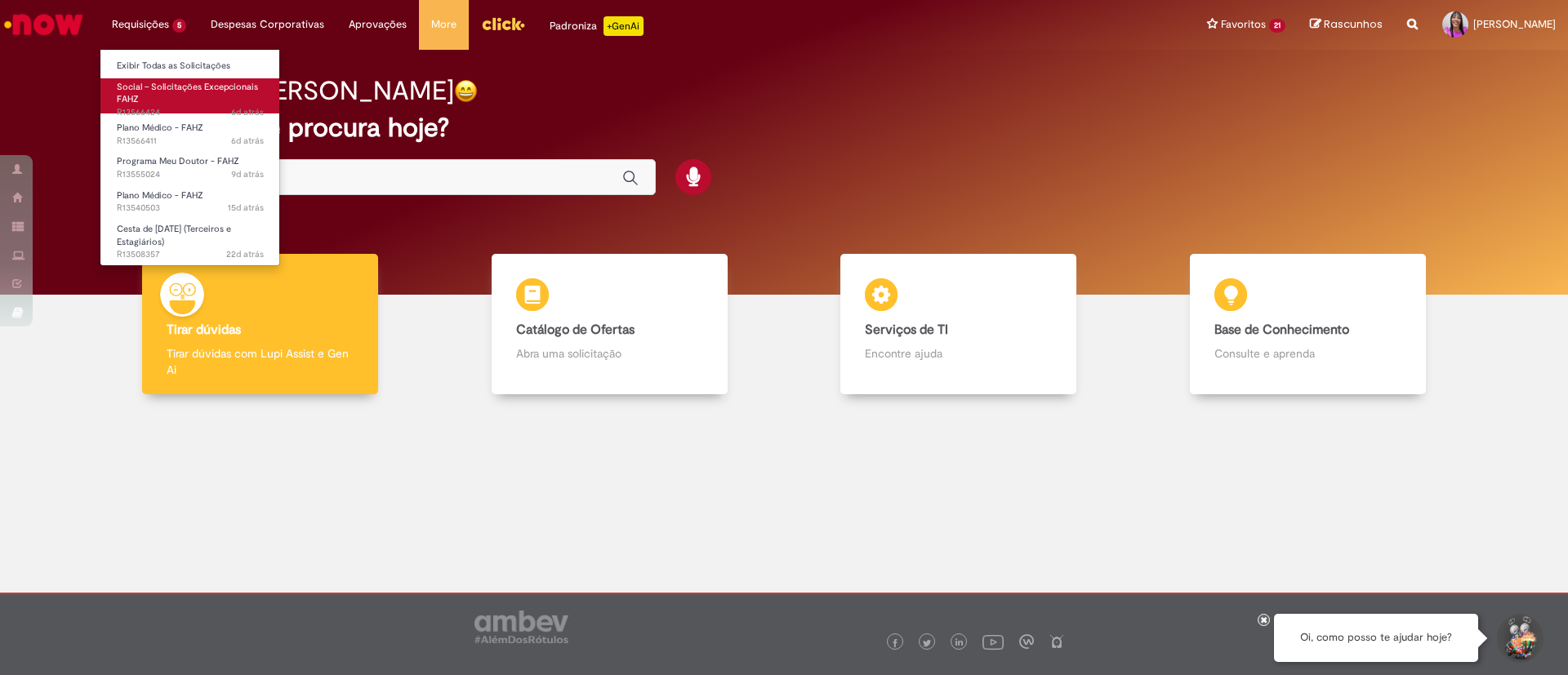
click at [174, 94] on link "Social – Solicitações Excepcionais FAHZ 6d atrás 6 dias atrás R13566424" at bounding box center [190, 95] width 179 height 35
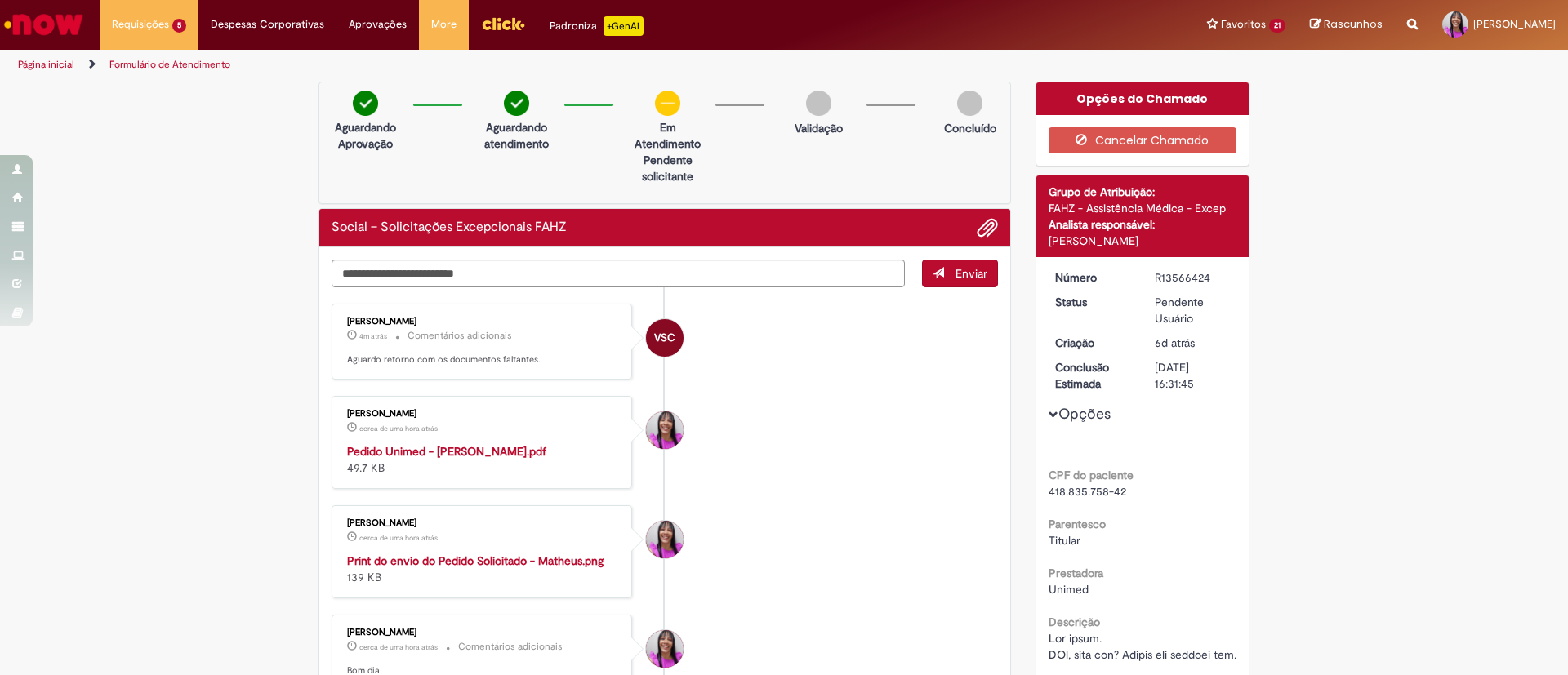
drag, startPoint x: 606, startPoint y: 453, endPoint x: 785, endPoint y: 427, distance: 180.9
click at [539, 456] on div "Pedido Unimed - Matheus Urtaran Abbruzzese.pdf 49.7 KB" at bounding box center [482, 460] width 272 height 33
click at [982, 426] on li "Lauane Laissa De Oliveira cerca de uma hora atrás cerca de uma hora atrás Pedid…" at bounding box center [664, 443] width 666 height 94
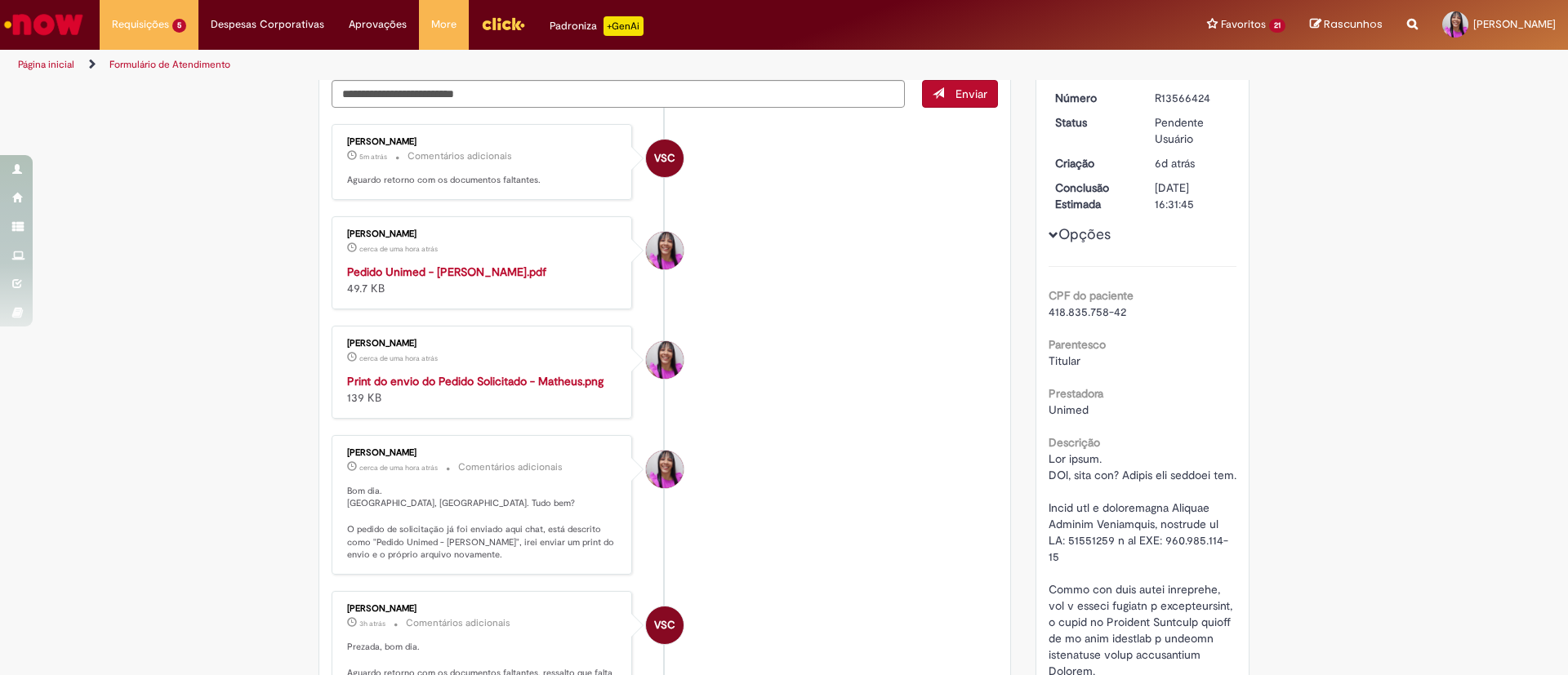
scroll to position [490, 0]
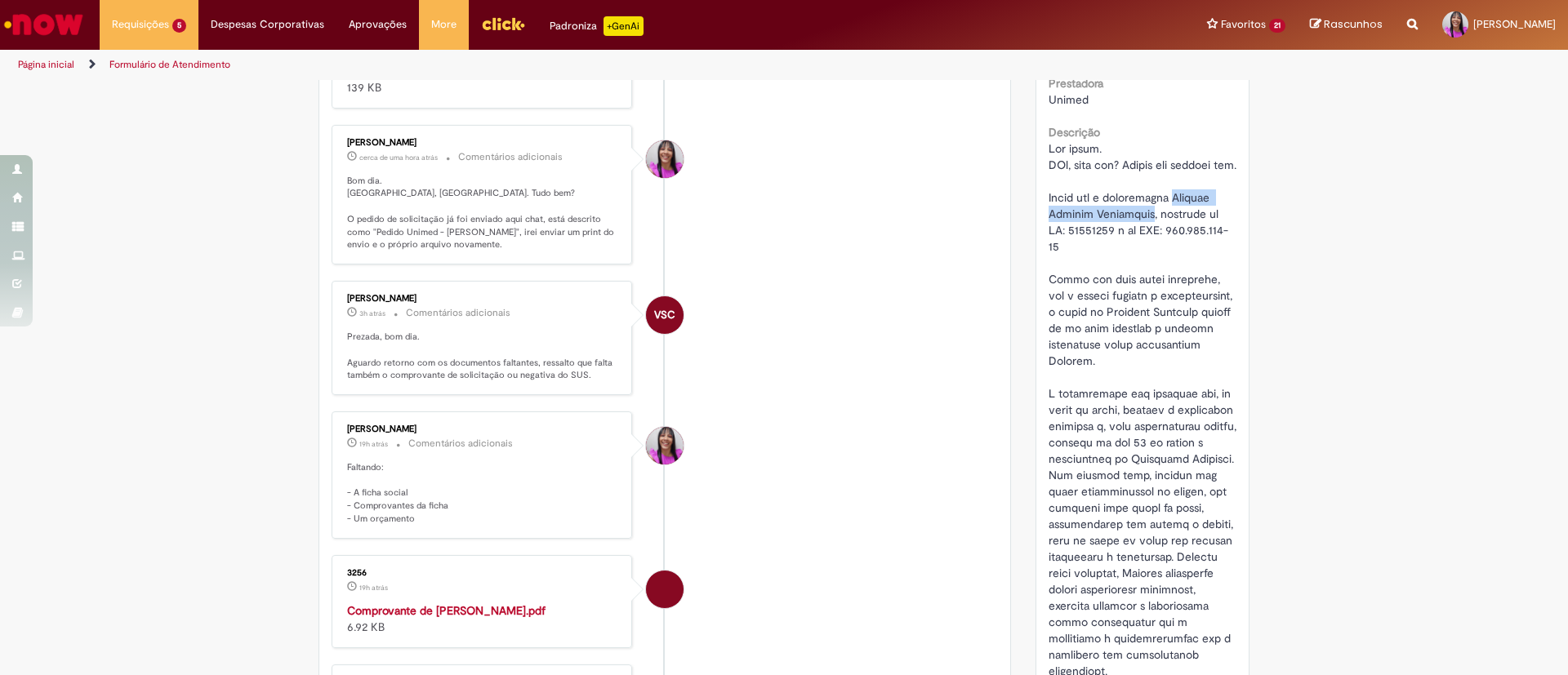
drag, startPoint x: 1172, startPoint y: 210, endPoint x: 1140, endPoint y: 228, distance: 36.7
copy span "Matheus Urtaran Abbruzzese"
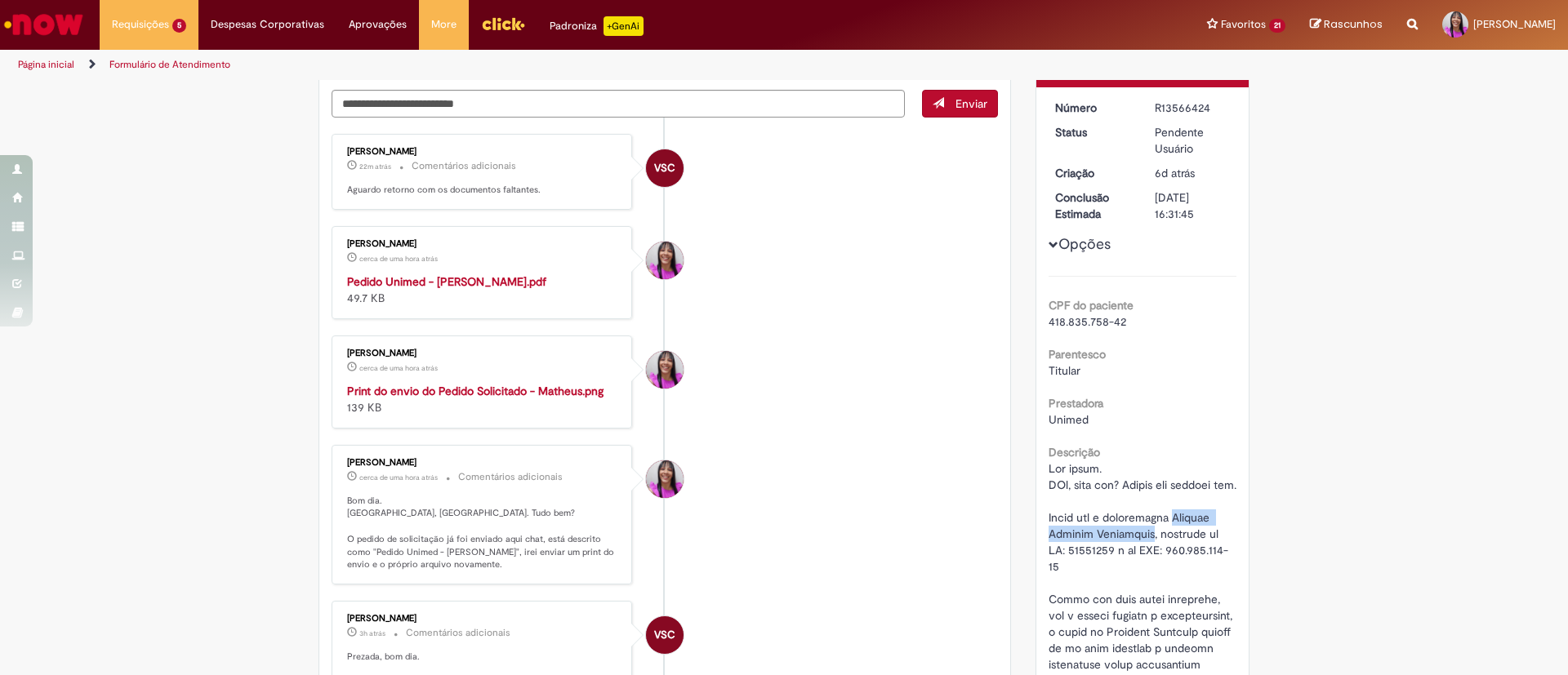
scroll to position [0, 0]
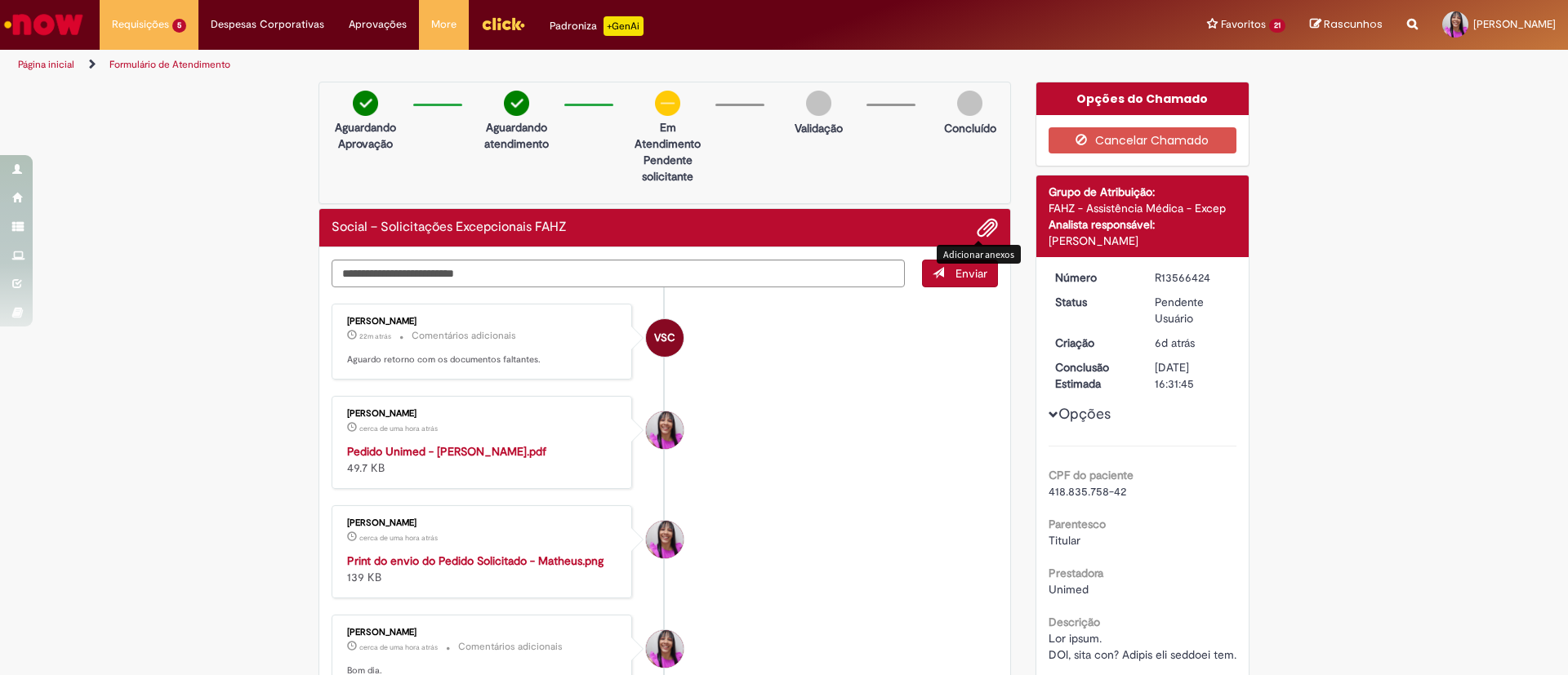
click at [988, 229] on button "Adicionar anexos" at bounding box center [988, 228] width 21 height 21
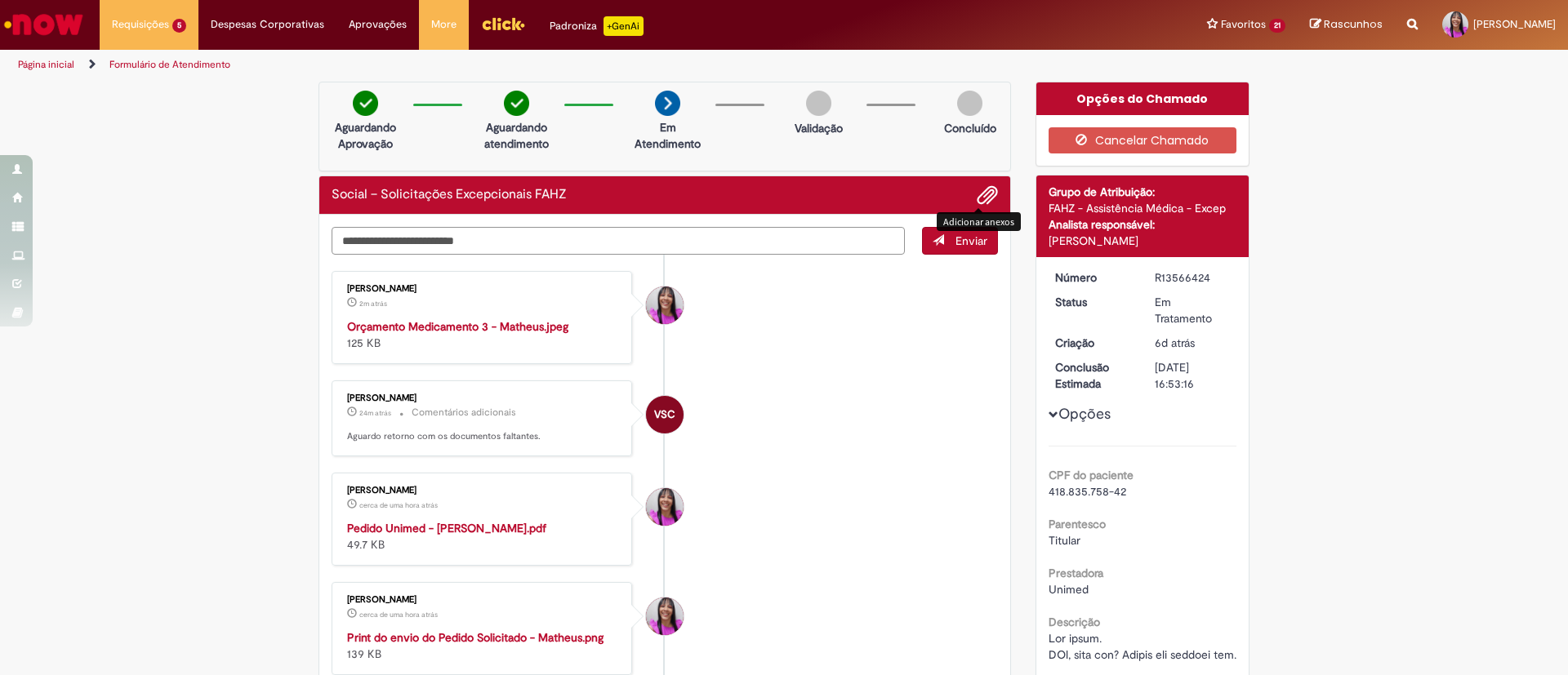
click at [520, 254] on textarea "Digite sua mensagem aqui..." at bounding box center [617, 241] width 574 height 28
type textarea "**********"
click at [976, 245] on span "Enviar" at bounding box center [971, 241] width 32 height 15
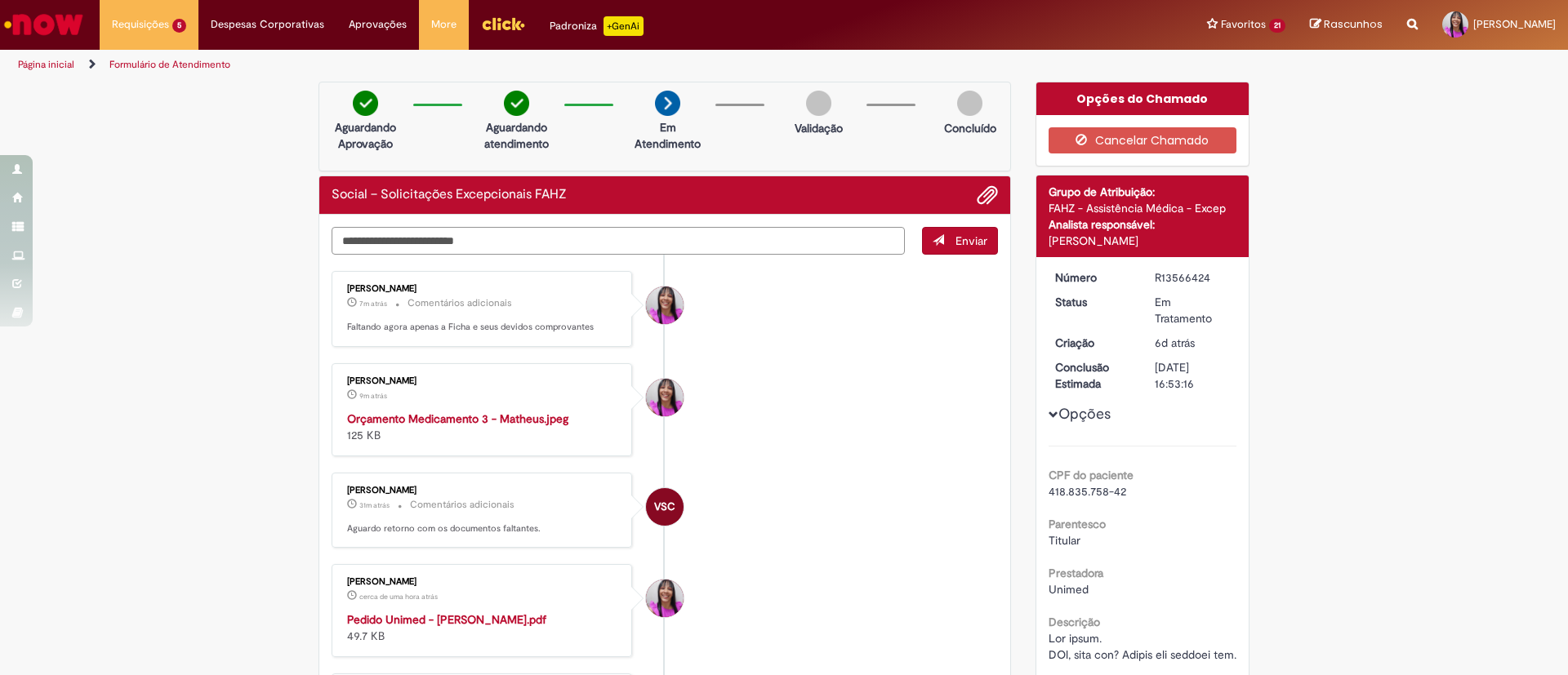
click at [497, 242] on textarea "Digite sua mensagem aqui..." at bounding box center [617, 241] width 574 height 28
click at [984, 197] on span "Adicionar anexos" at bounding box center [988, 196] width 19 height 19
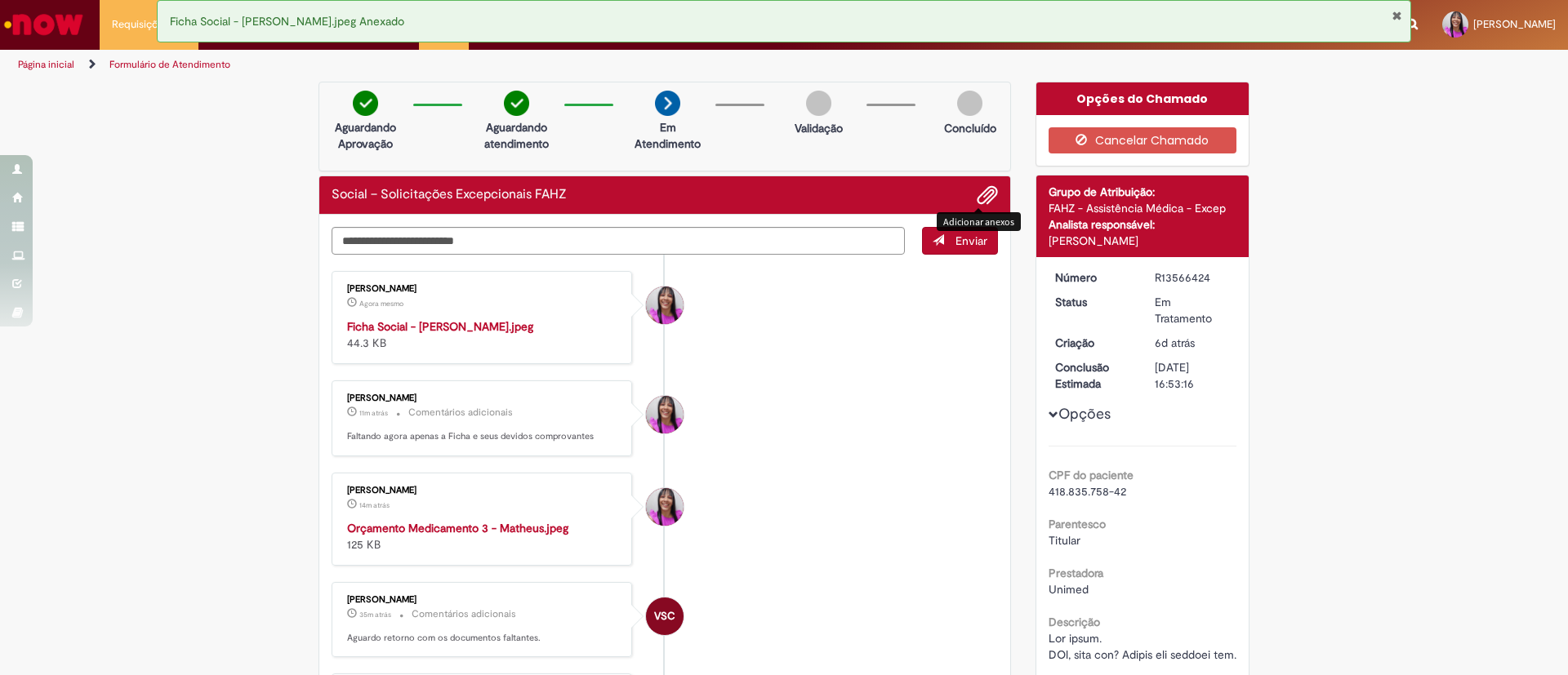
click at [981, 186] on span "Adicionar anexos" at bounding box center [988, 196] width 19 height 19
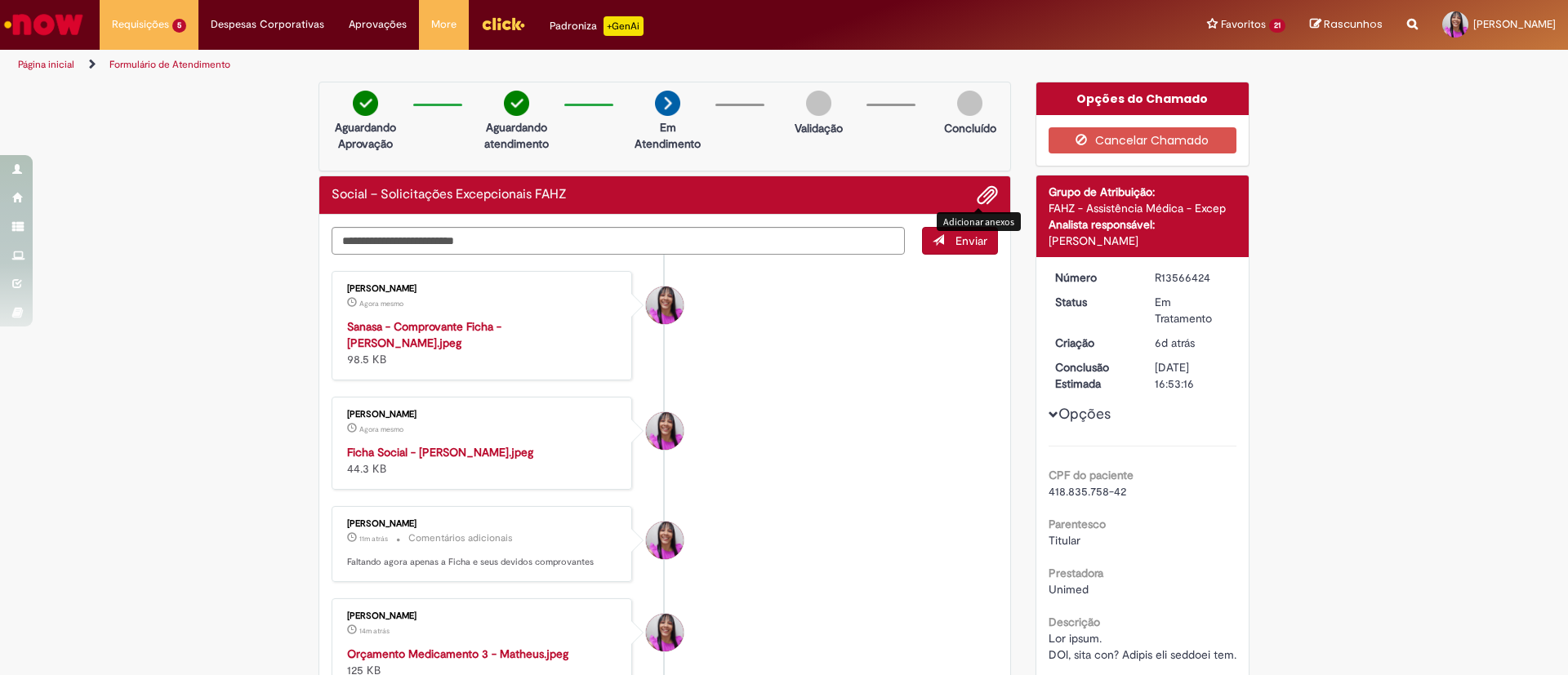
click at [981, 198] on span "Adicionar anexos" at bounding box center [988, 196] width 19 height 19
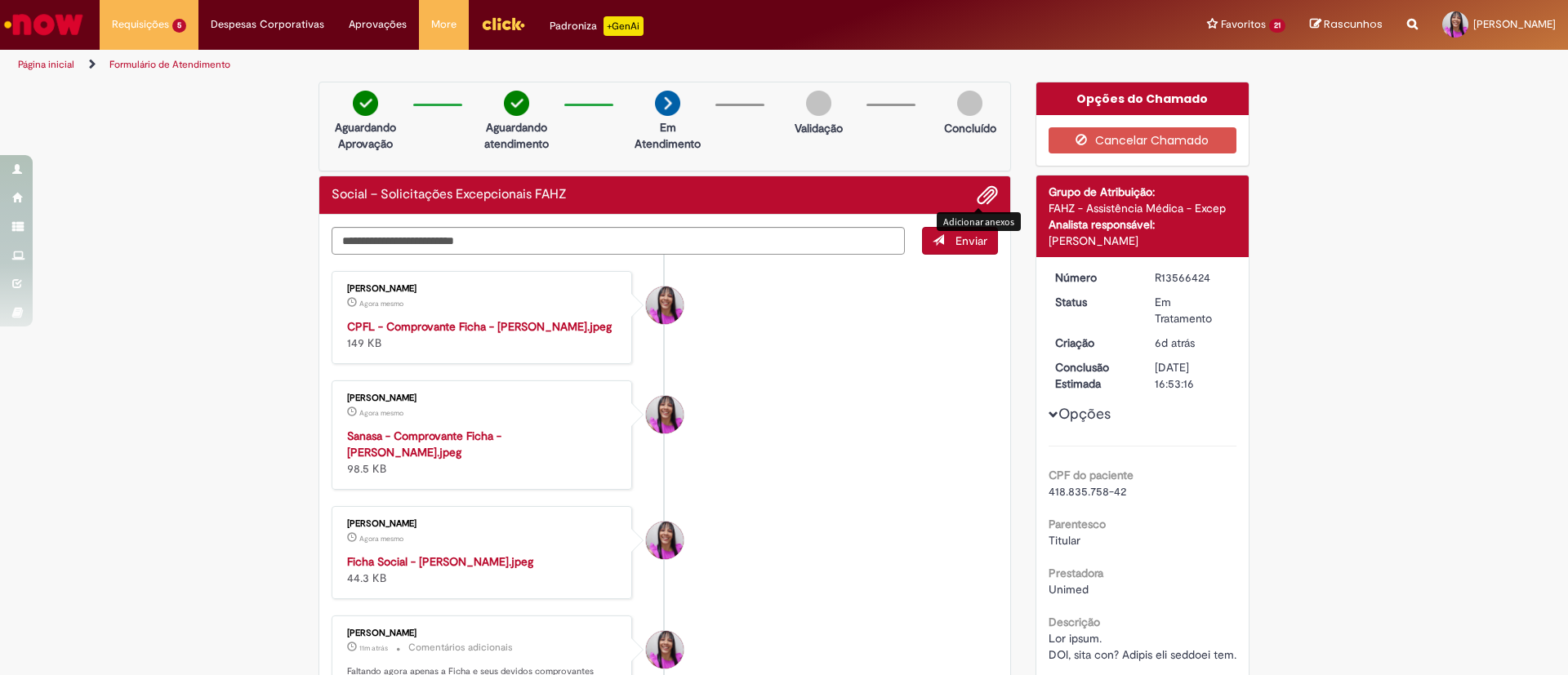
click at [978, 198] on span "Adicionar anexos" at bounding box center [988, 196] width 19 height 19
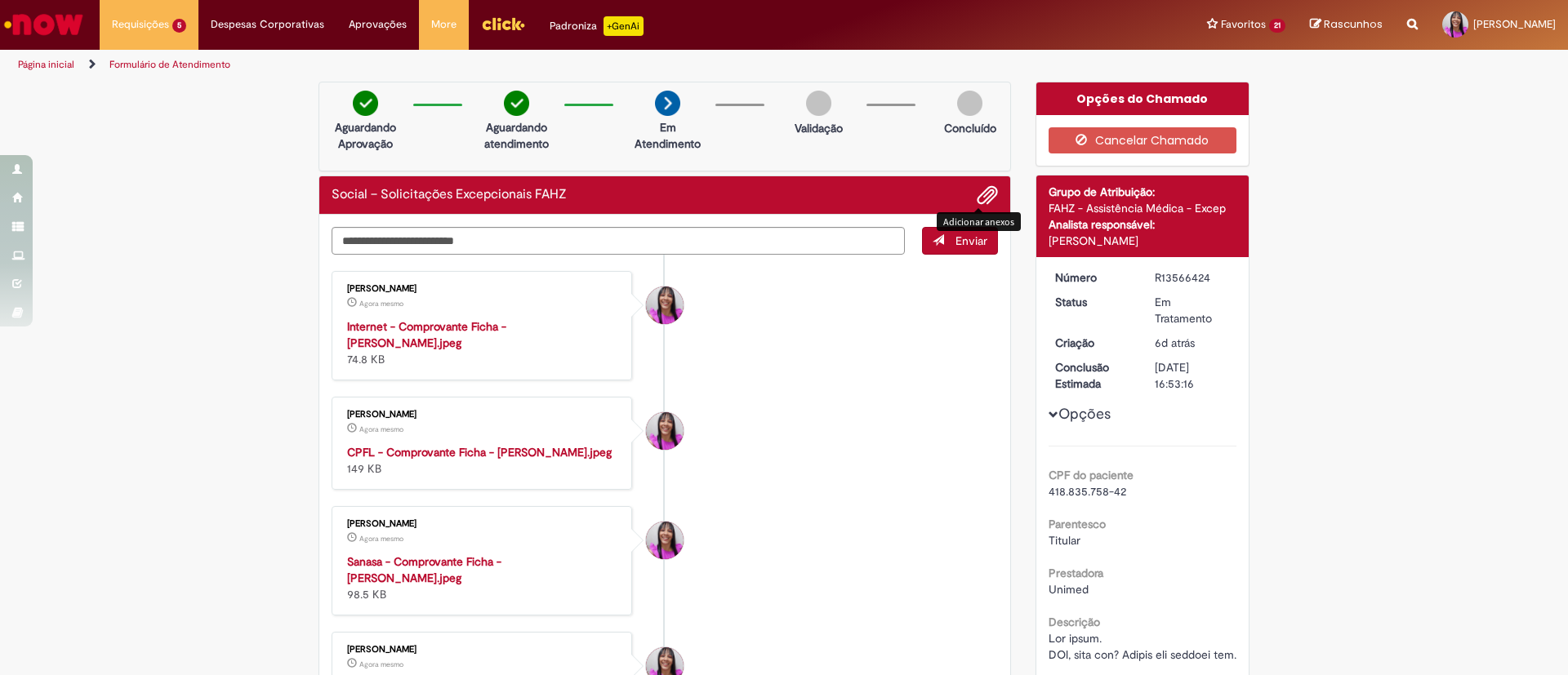
click at [978, 195] on span "Adicionar anexos" at bounding box center [988, 196] width 19 height 19
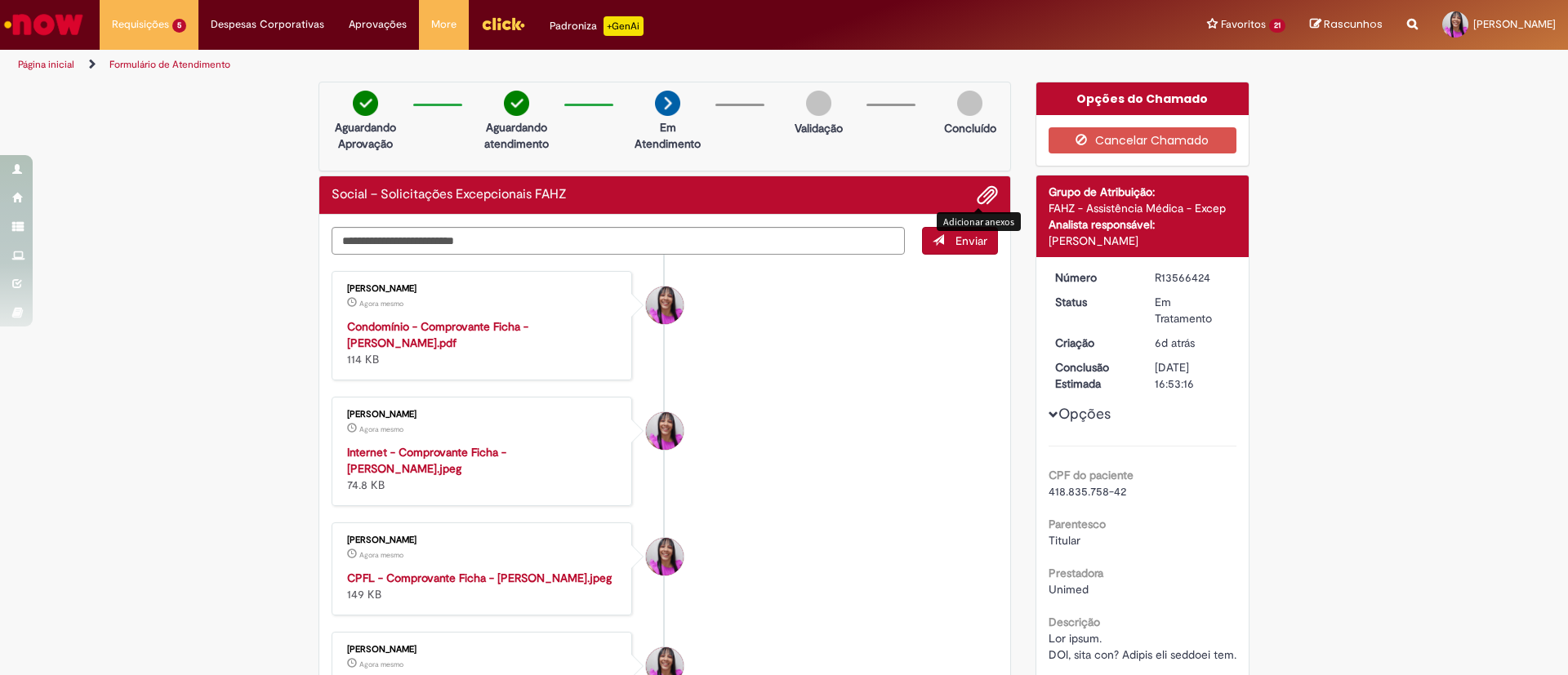
click at [981, 195] on span "Adicionar anexos" at bounding box center [988, 196] width 19 height 19
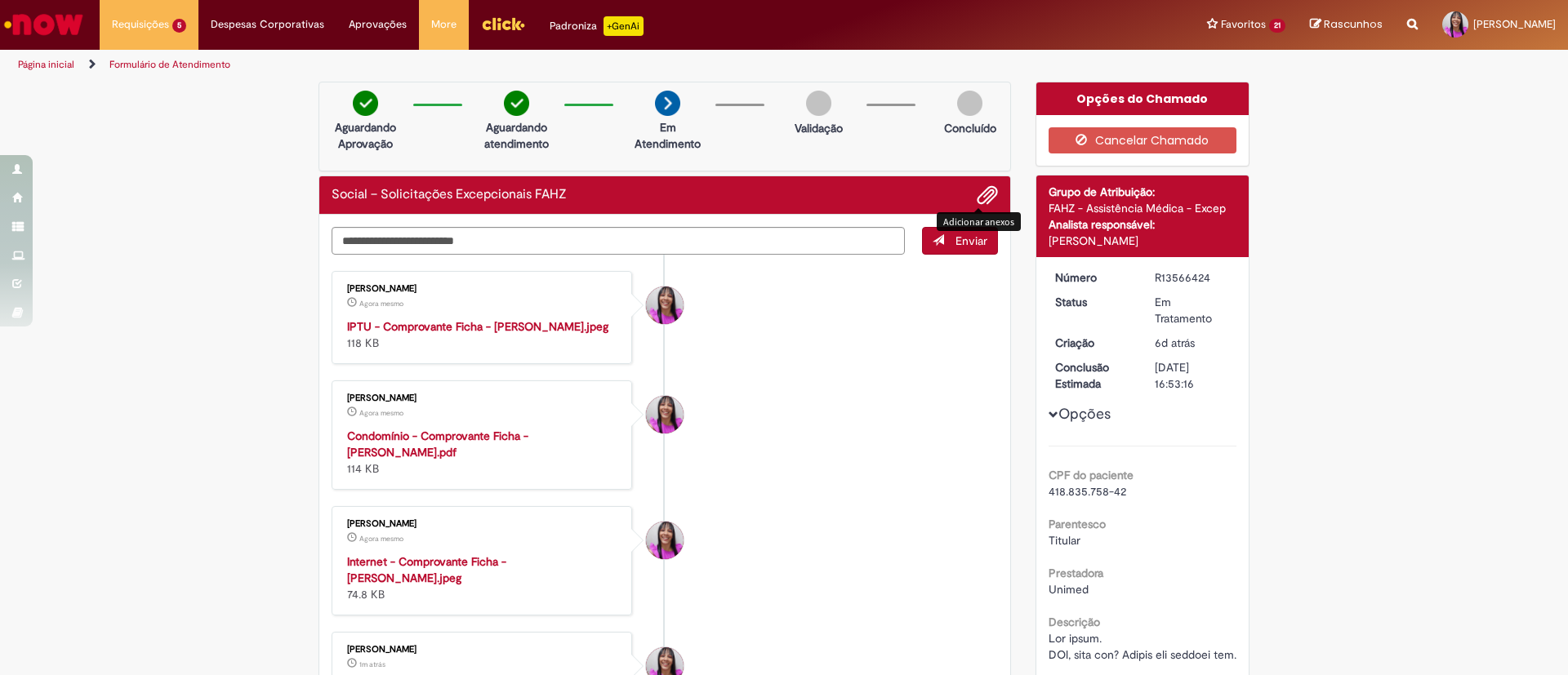
click at [982, 200] on span "Adicionar anexos" at bounding box center [988, 196] width 19 height 19
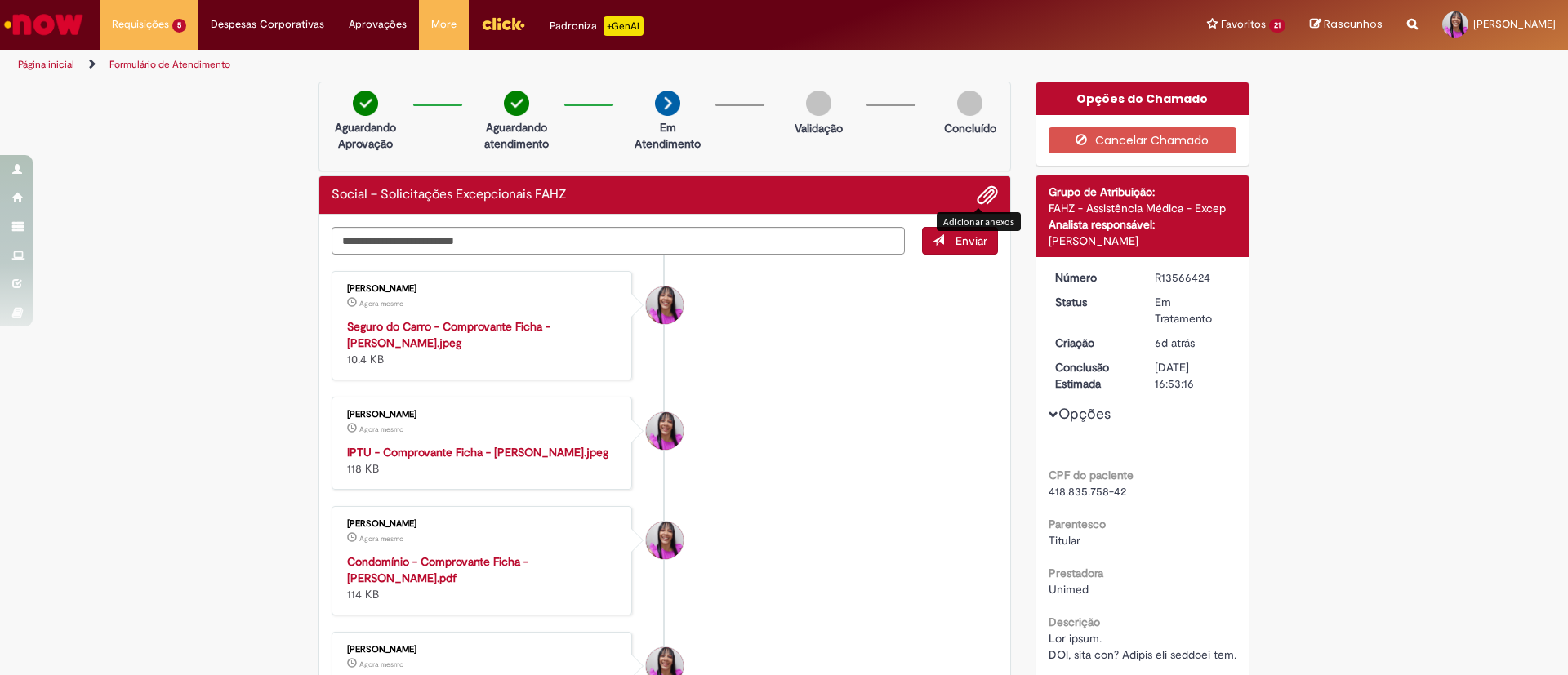
click at [984, 195] on span "Adicionar anexos" at bounding box center [988, 196] width 19 height 19
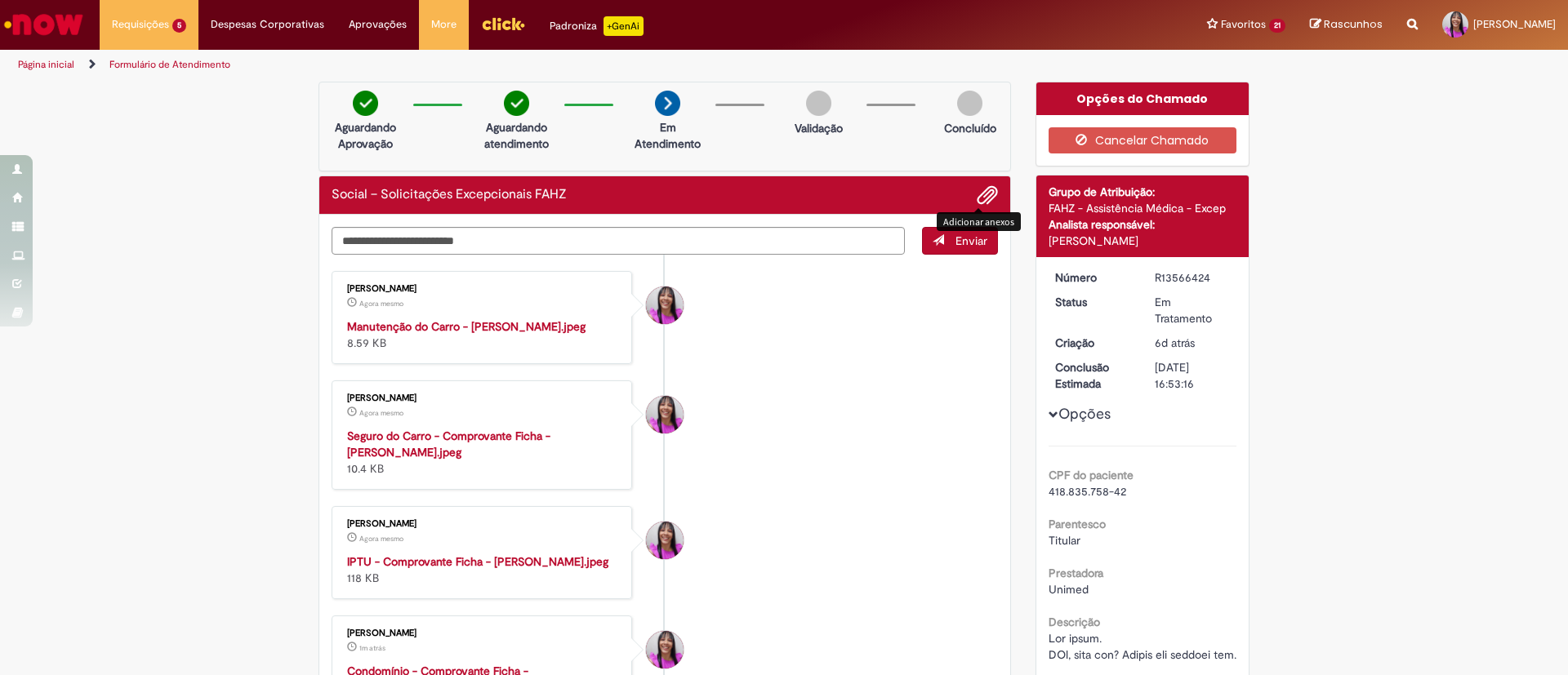
click at [979, 201] on span "Adicionar anexos" at bounding box center [988, 196] width 19 height 19
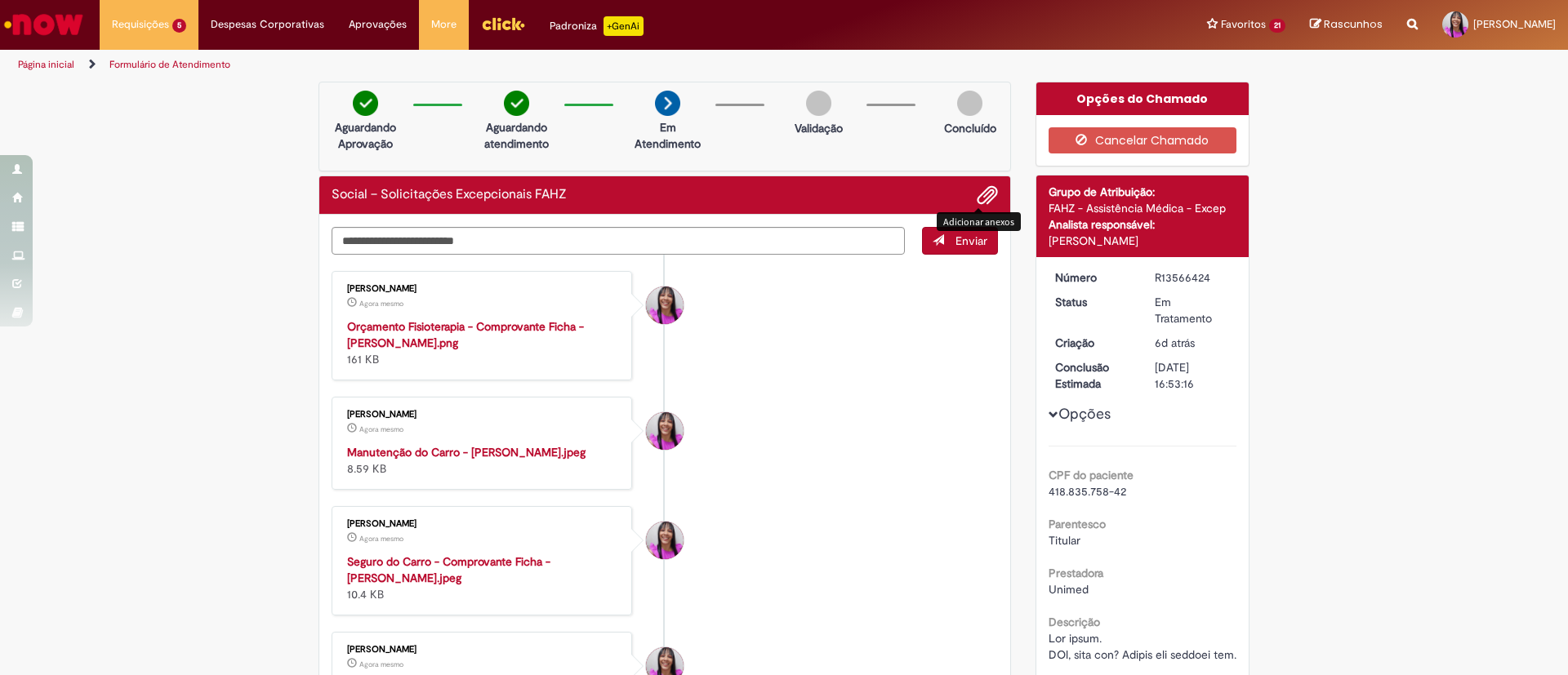
click at [978, 195] on span "Adicionar anexos" at bounding box center [988, 196] width 19 height 19
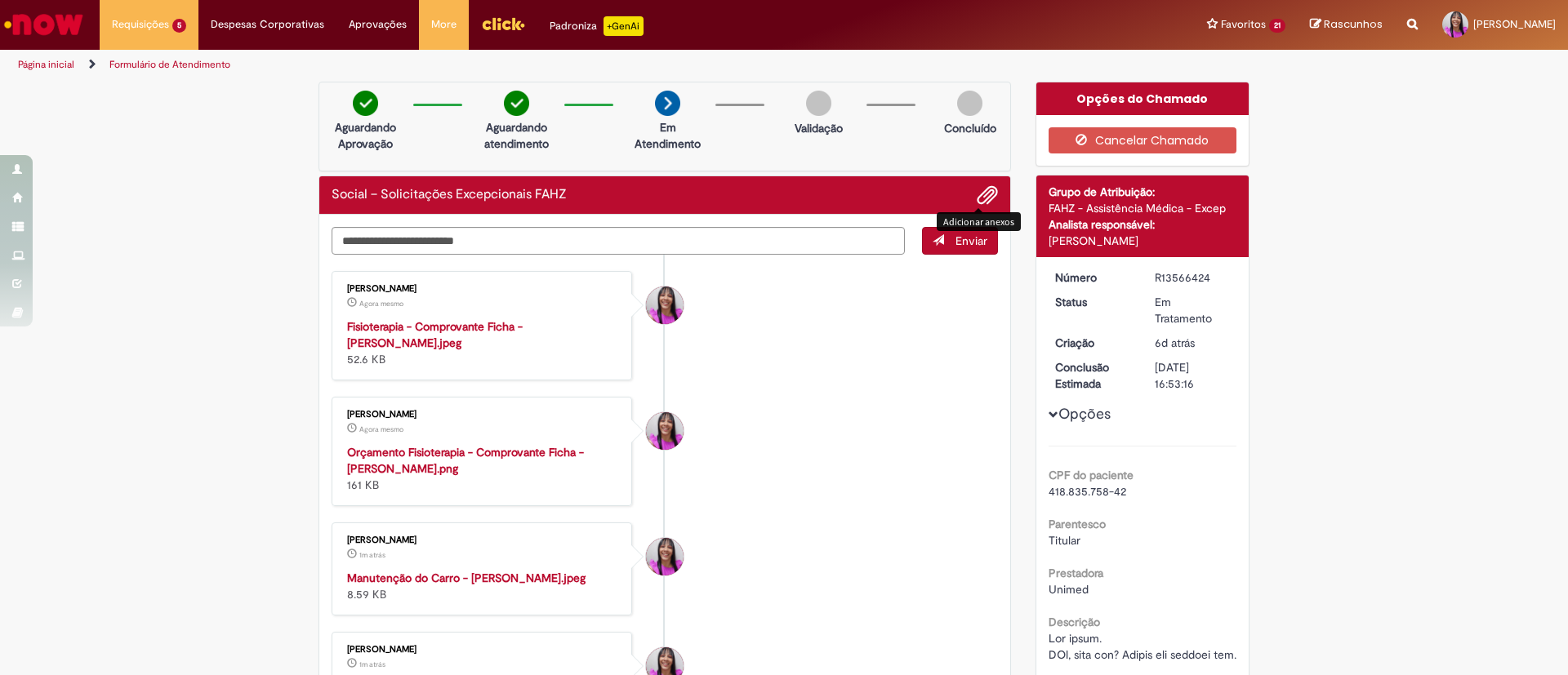
click at [979, 200] on span "Adicionar anexos" at bounding box center [988, 196] width 19 height 19
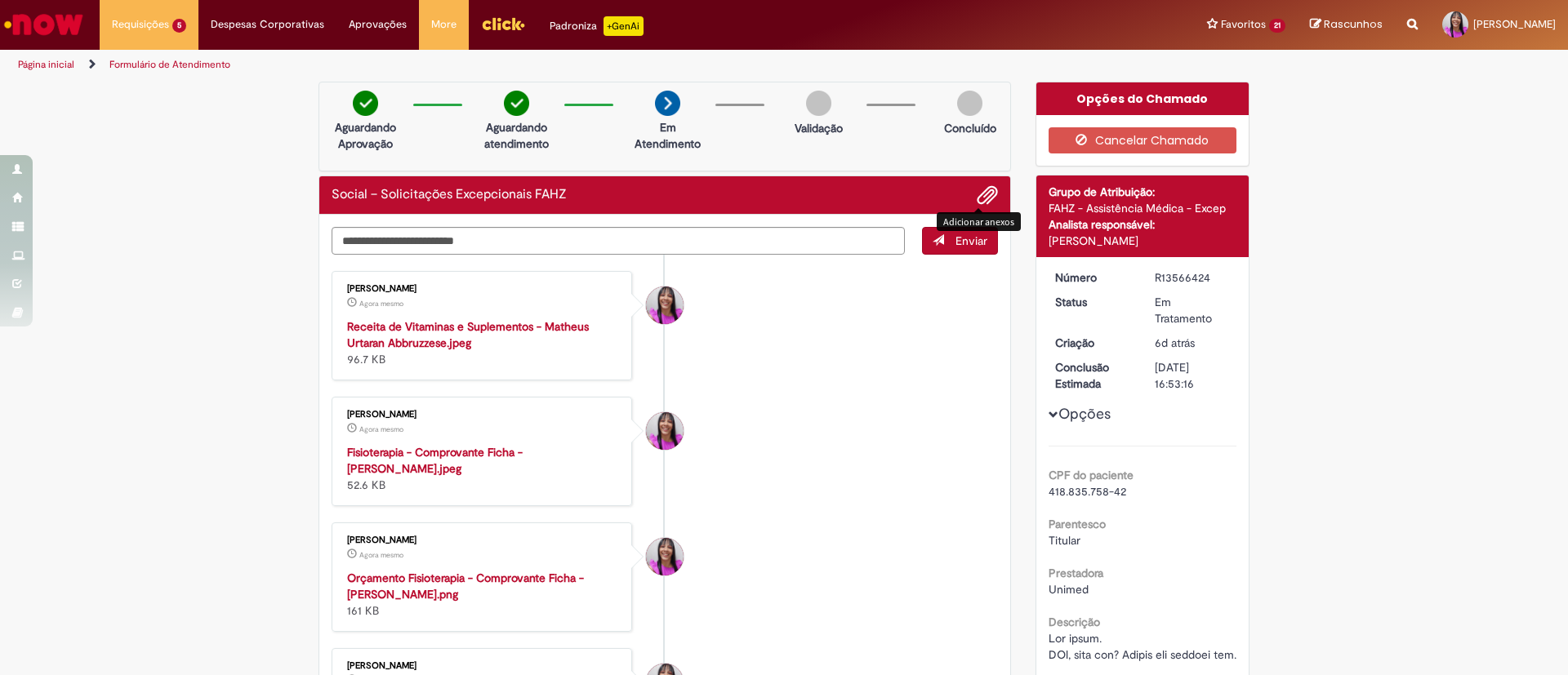
click at [986, 192] on span "Adicionar anexos" at bounding box center [988, 196] width 19 height 19
click at [348, 250] on textarea "Digite sua mensagem aqui..." at bounding box center [617, 241] width 574 height 28
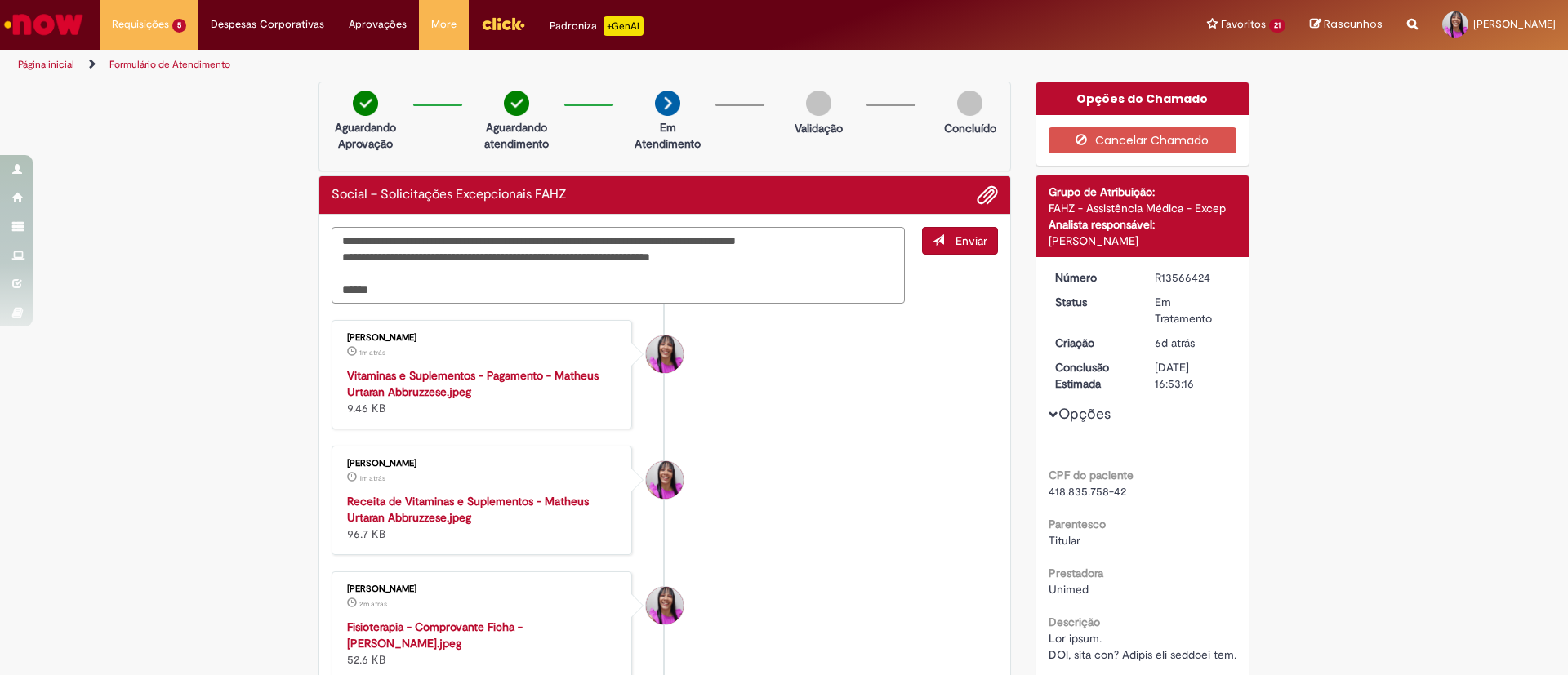
type textarea "**********"
click at [955, 245] on span "Enviar" at bounding box center [971, 241] width 32 height 15
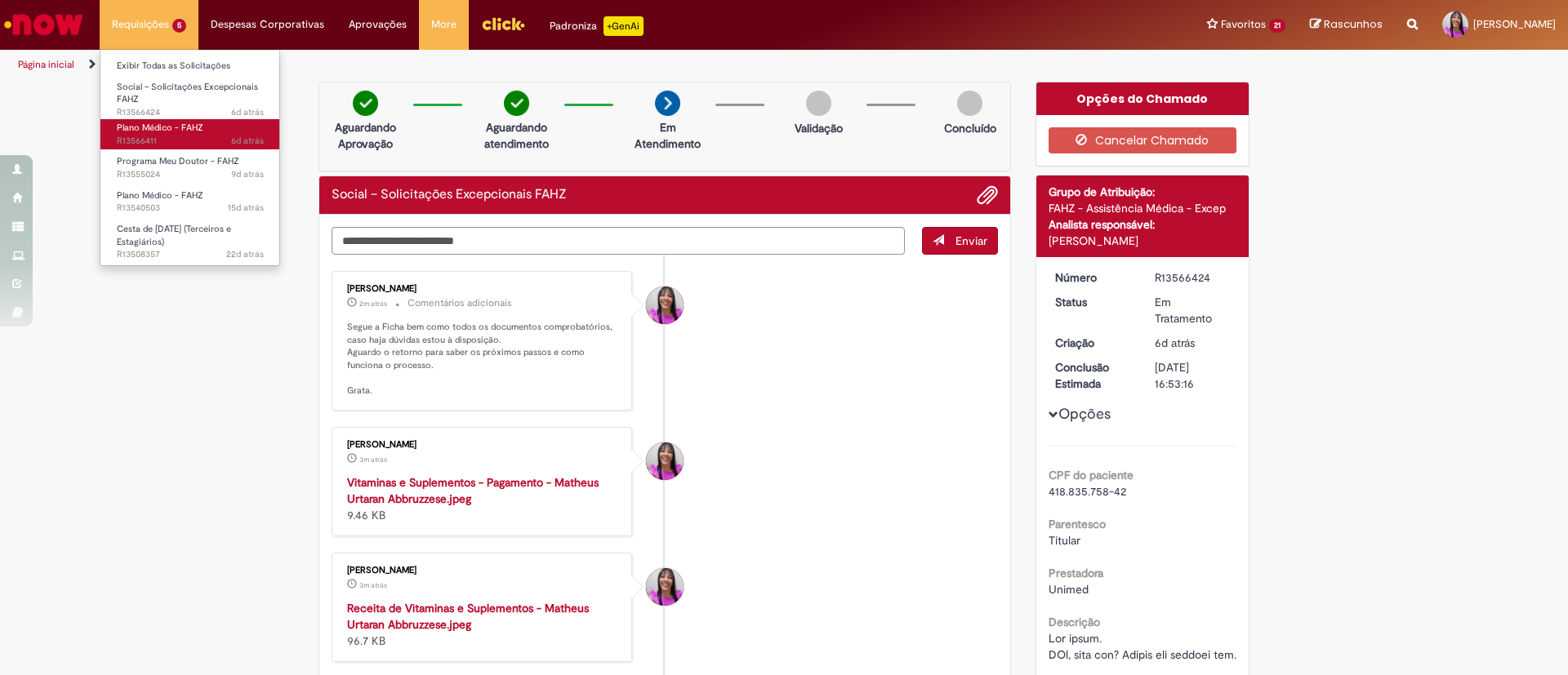
click at [162, 127] on span "Plano Médico - FAHZ" at bounding box center [160, 128] width 87 height 13
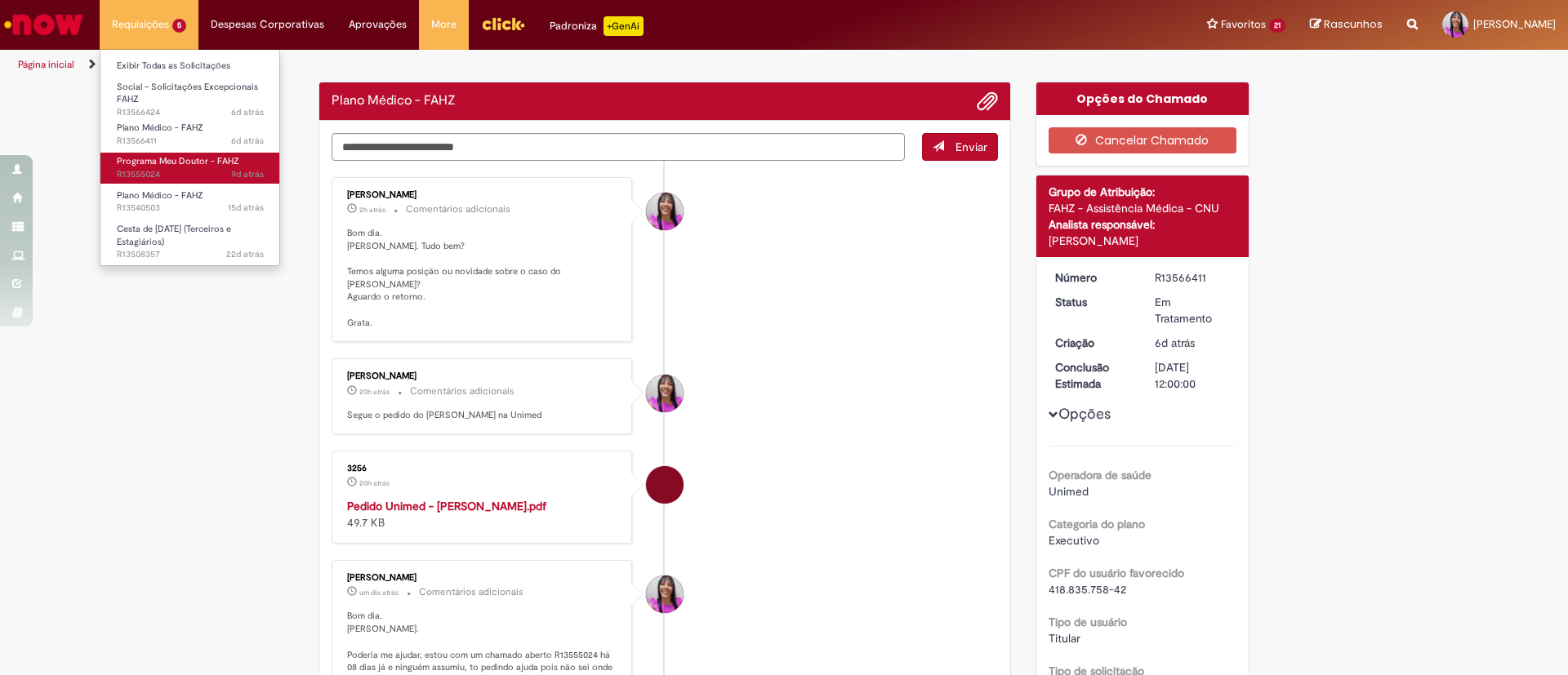
click at [190, 172] on span "9d atrás 9 dias atrás R13555024" at bounding box center [190, 174] width 147 height 13
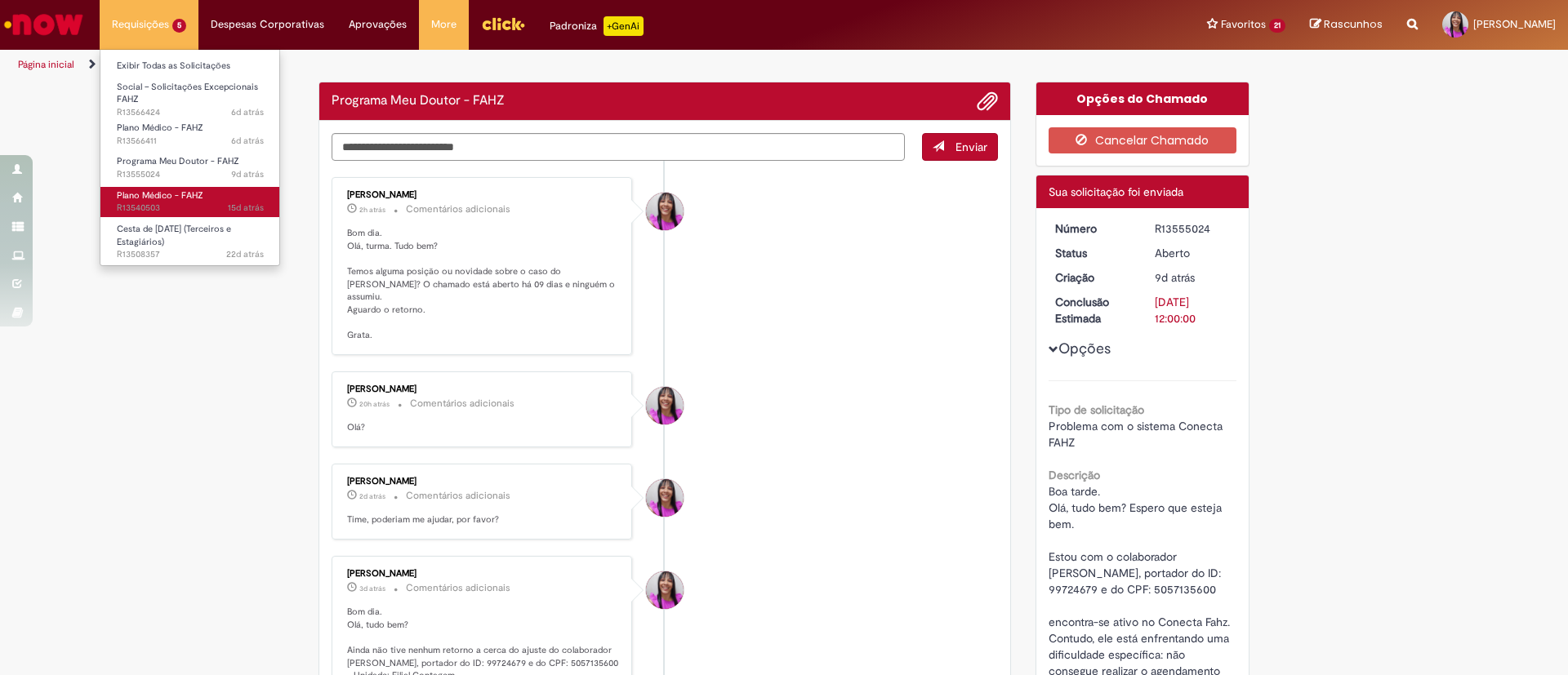
click at [184, 195] on span "Plano Médico - FAHZ" at bounding box center [160, 196] width 87 height 13
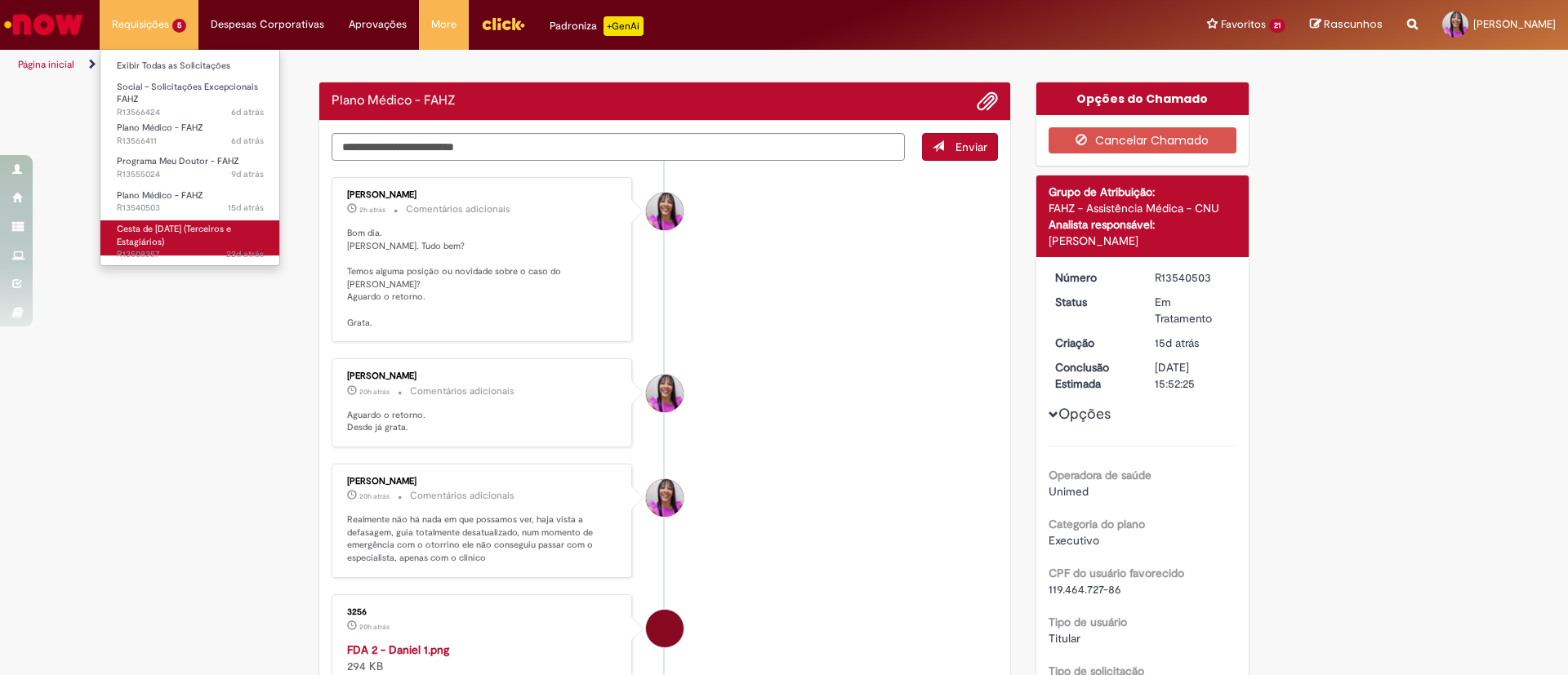
click at [187, 237] on link "Cesta de [DATE] (Terceiros e Estagiários) 22d atrás 22 dias atrás R13508357" at bounding box center [190, 238] width 179 height 35
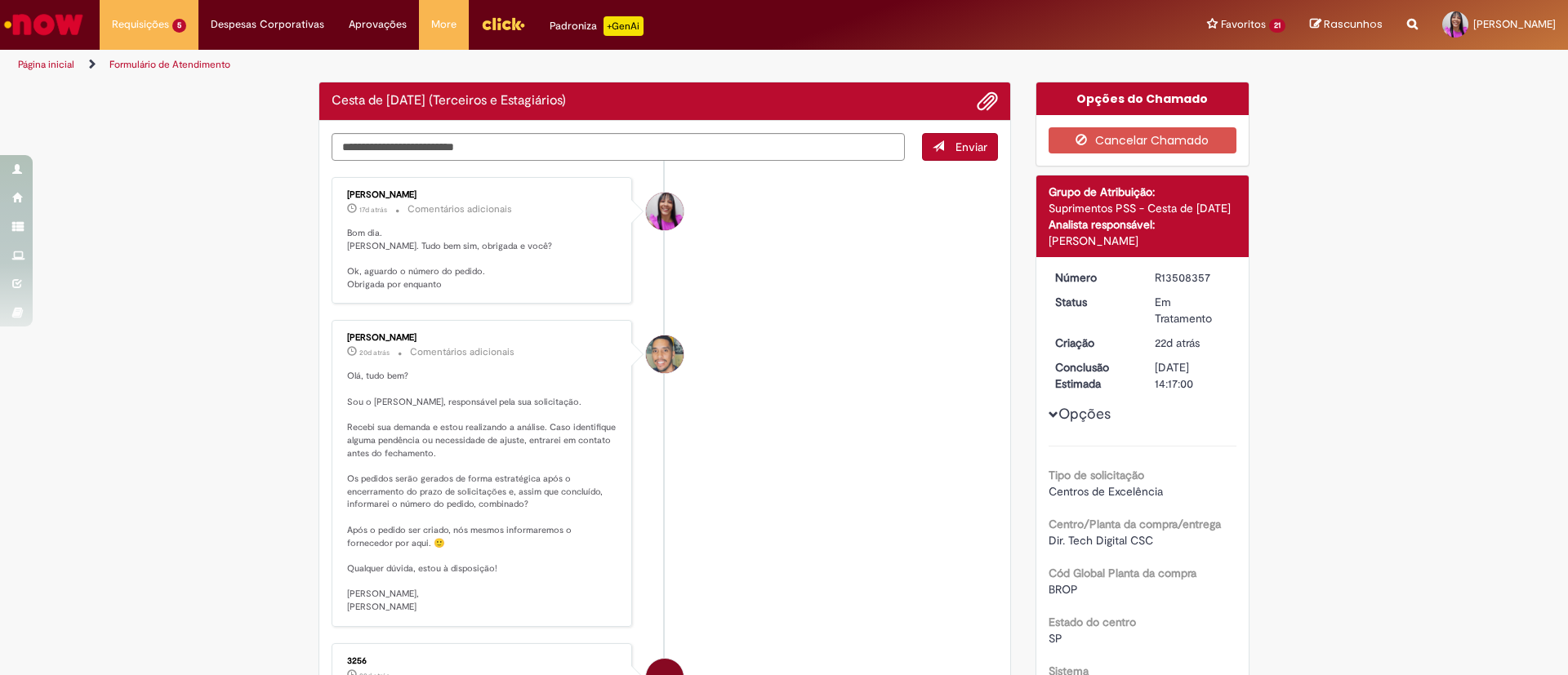
click at [63, 19] on img "Ir para a Homepage" at bounding box center [44, 24] width 84 height 33
